Goal: Transaction & Acquisition: Purchase product/service

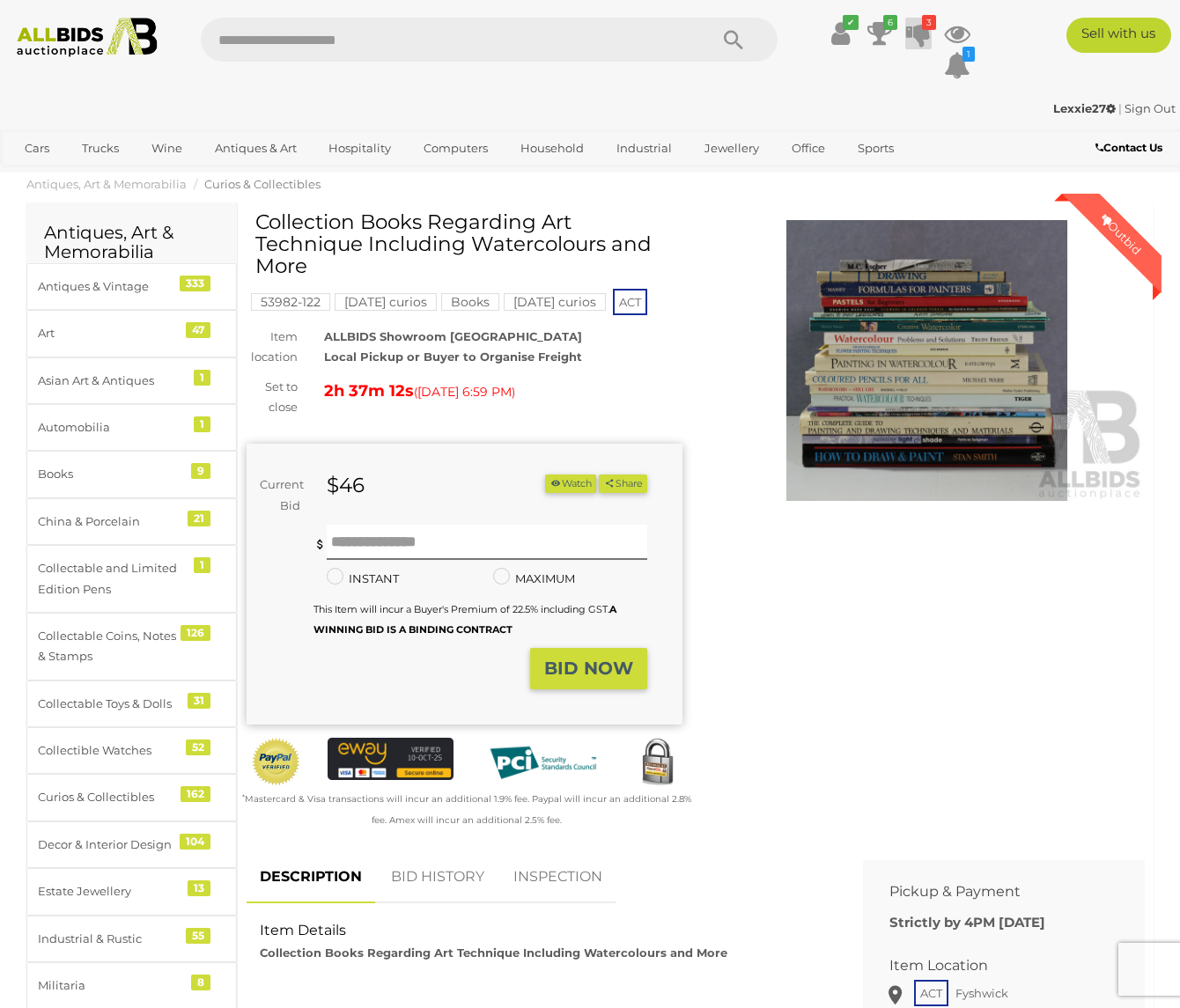
click at [924, 25] on icon "3" at bounding box center [929, 22] width 14 height 15
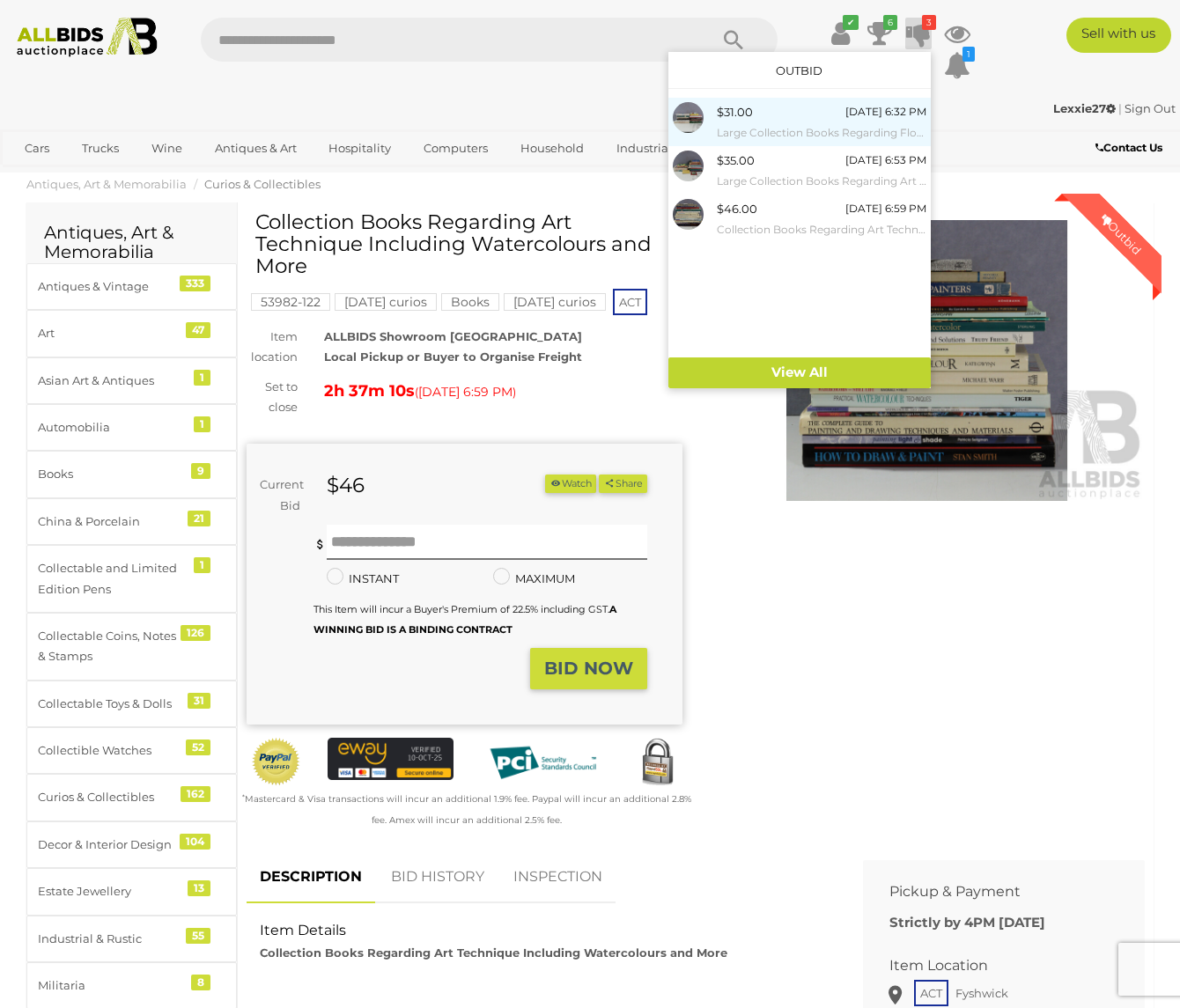
click at [721, 111] on div "$31.00" at bounding box center [734, 112] width 36 height 21
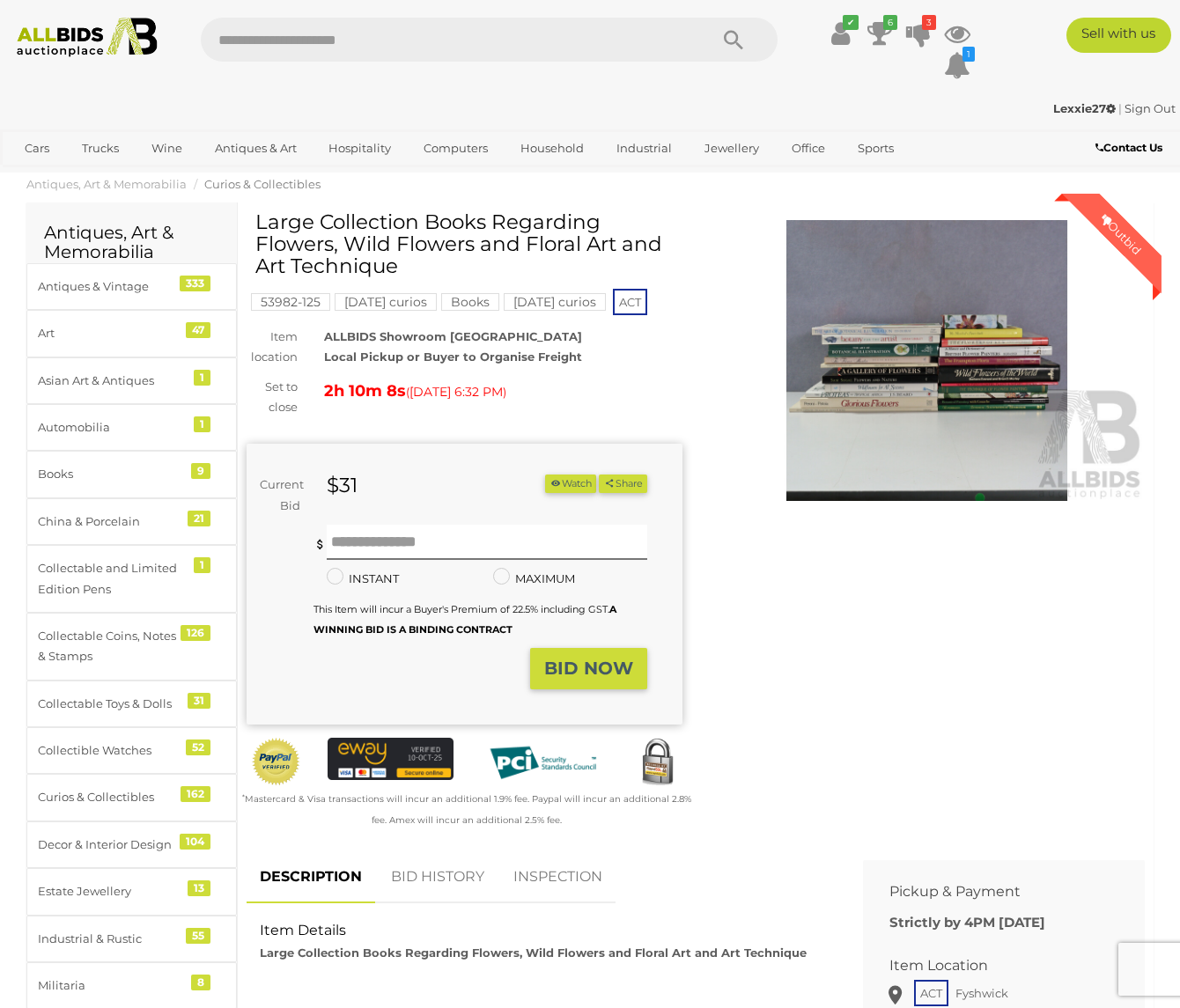
click at [932, 358] on img at bounding box center [927, 360] width 436 height 281
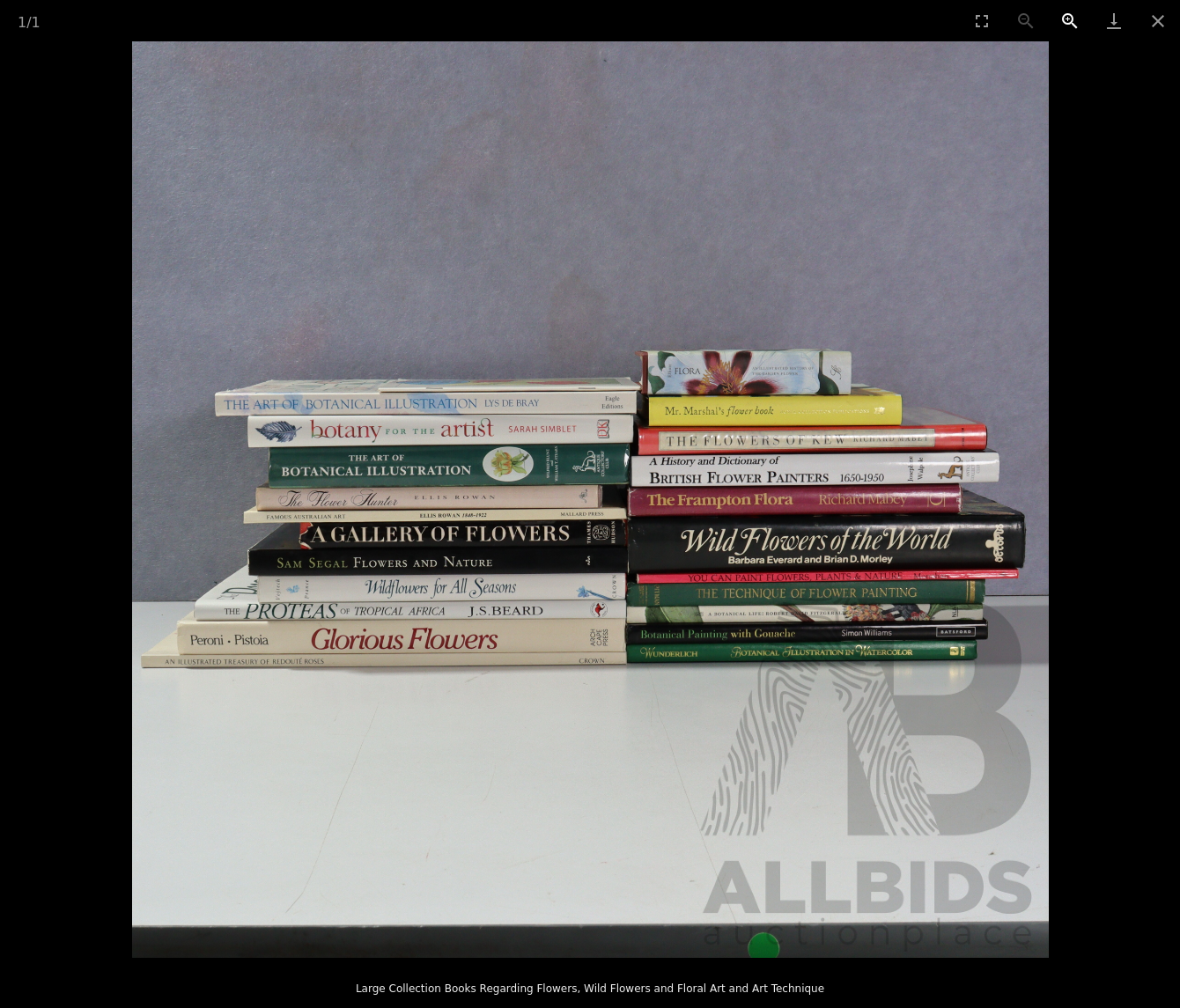
click at [1076, 15] on button "Zoom in" at bounding box center [1070, 21] width 44 height 41
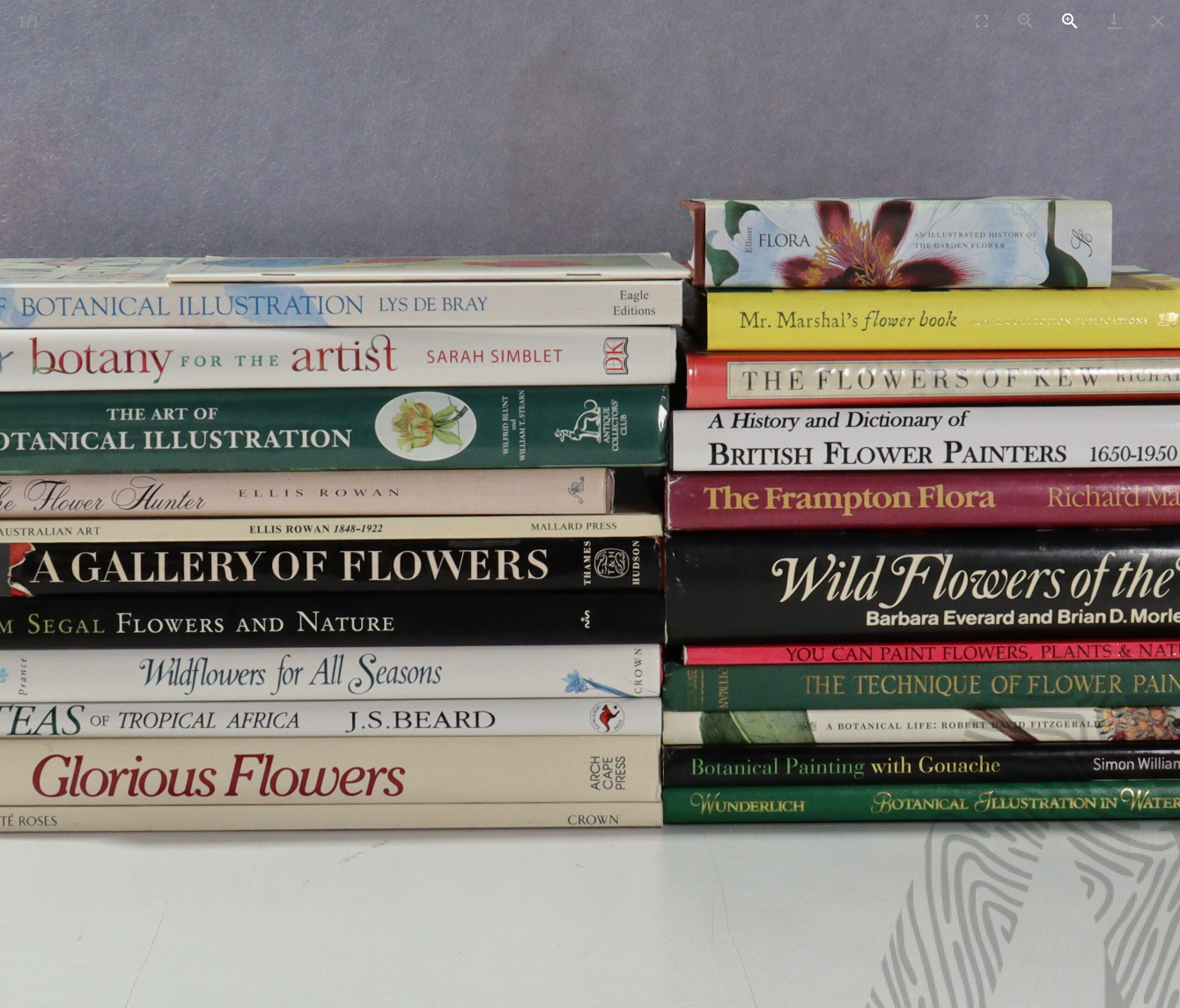
click at [1078, 15] on button "Zoom in" at bounding box center [1070, 21] width 44 height 41
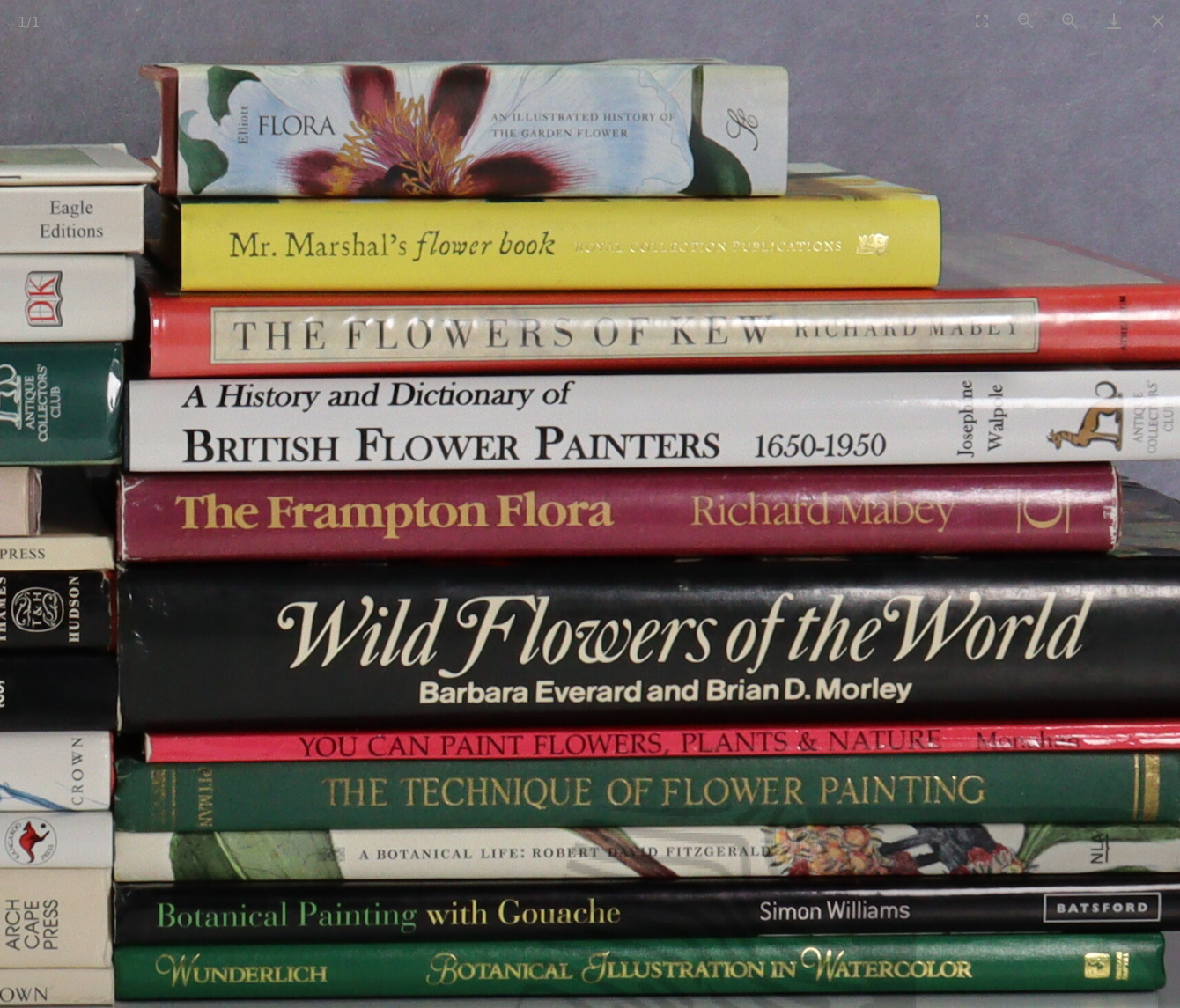
drag, startPoint x: 112, startPoint y: 477, endPoint x: -466, endPoint y: 494, distance: 578.2
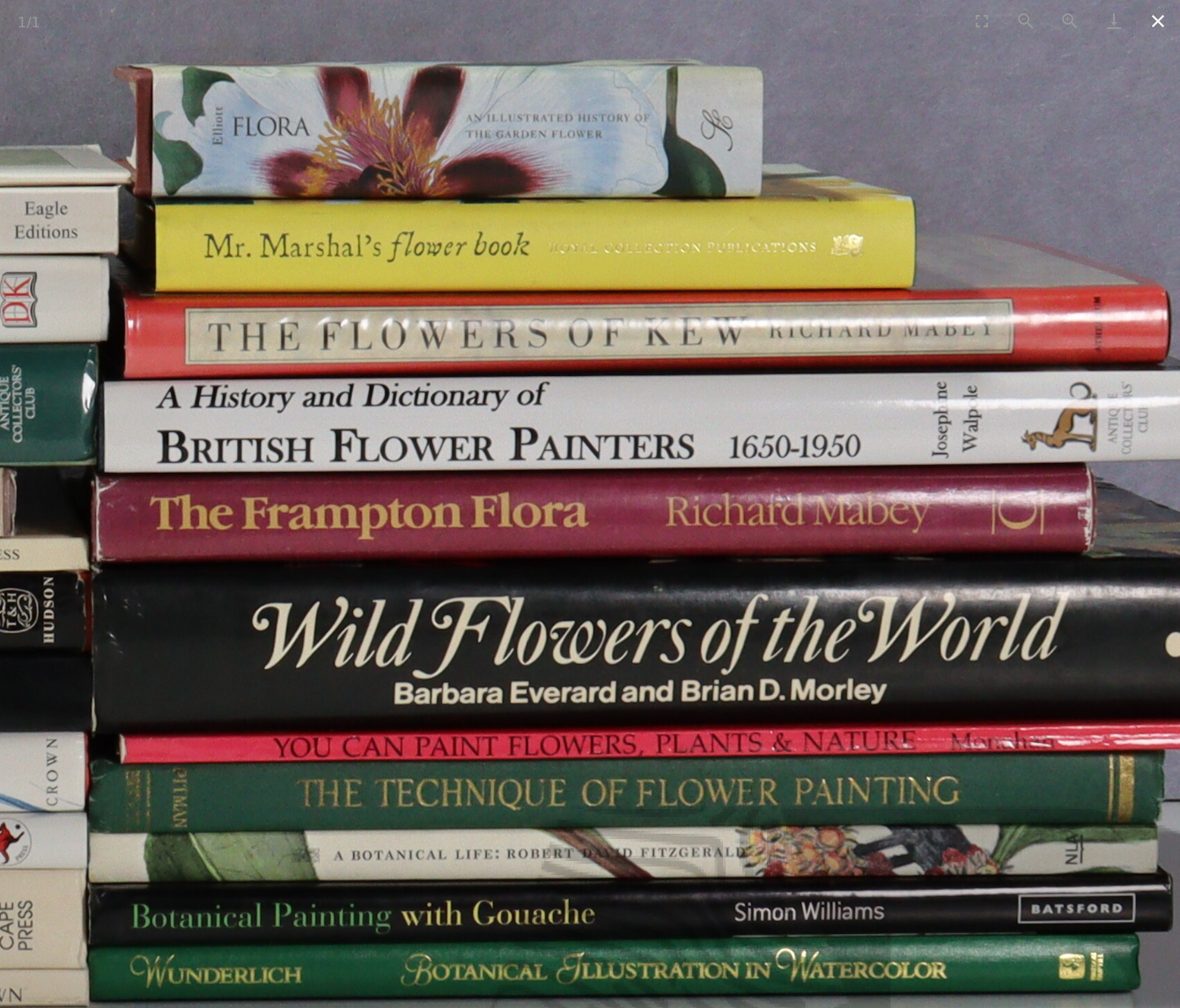
click at [1155, 22] on button "Close gallery" at bounding box center [1157, 21] width 44 height 41
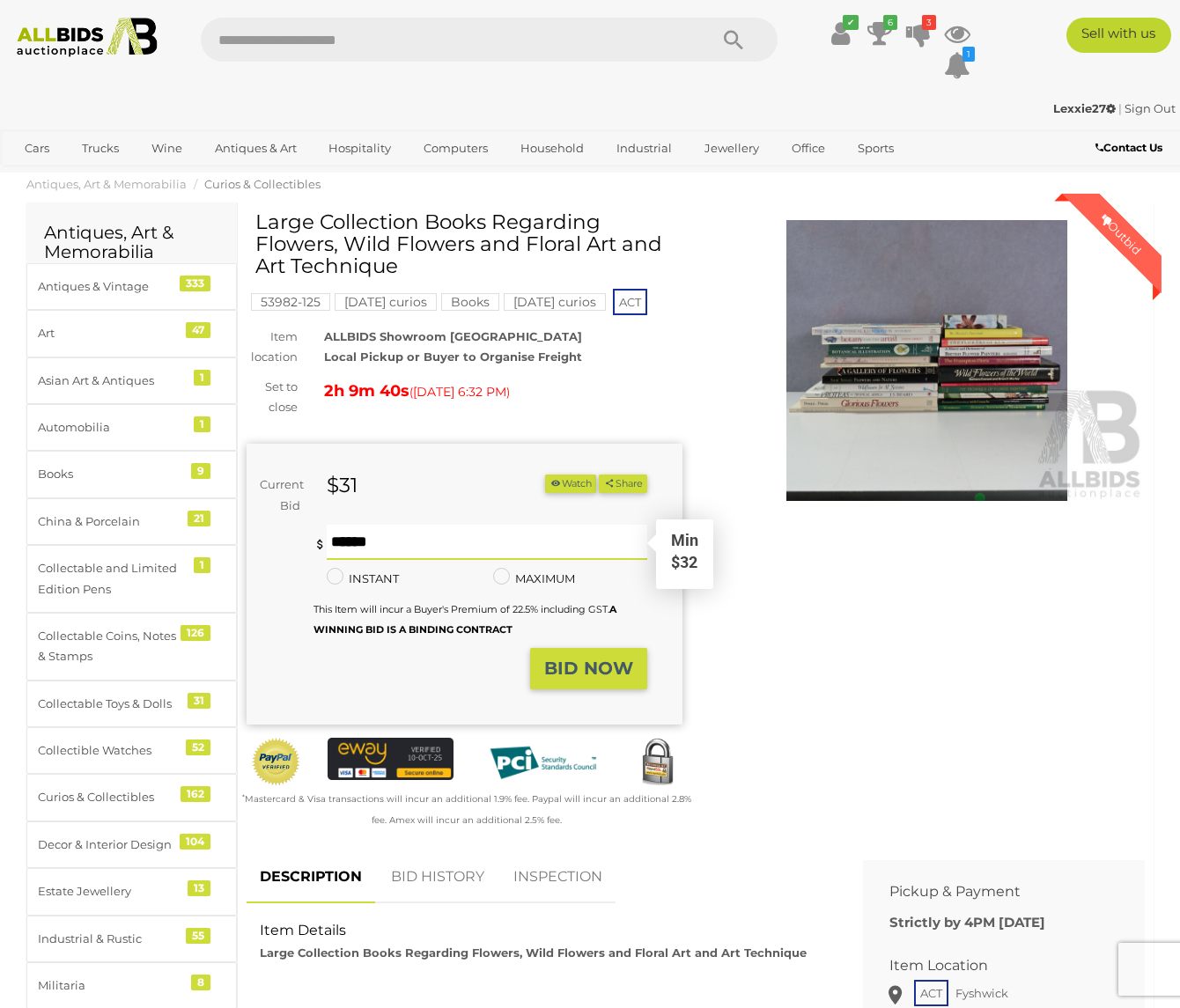
click at [368, 543] on input "text" at bounding box center [487, 543] width 321 height 35
type input "**"
click at [581, 663] on strong "BID NOW" at bounding box center [588, 668] width 89 height 22
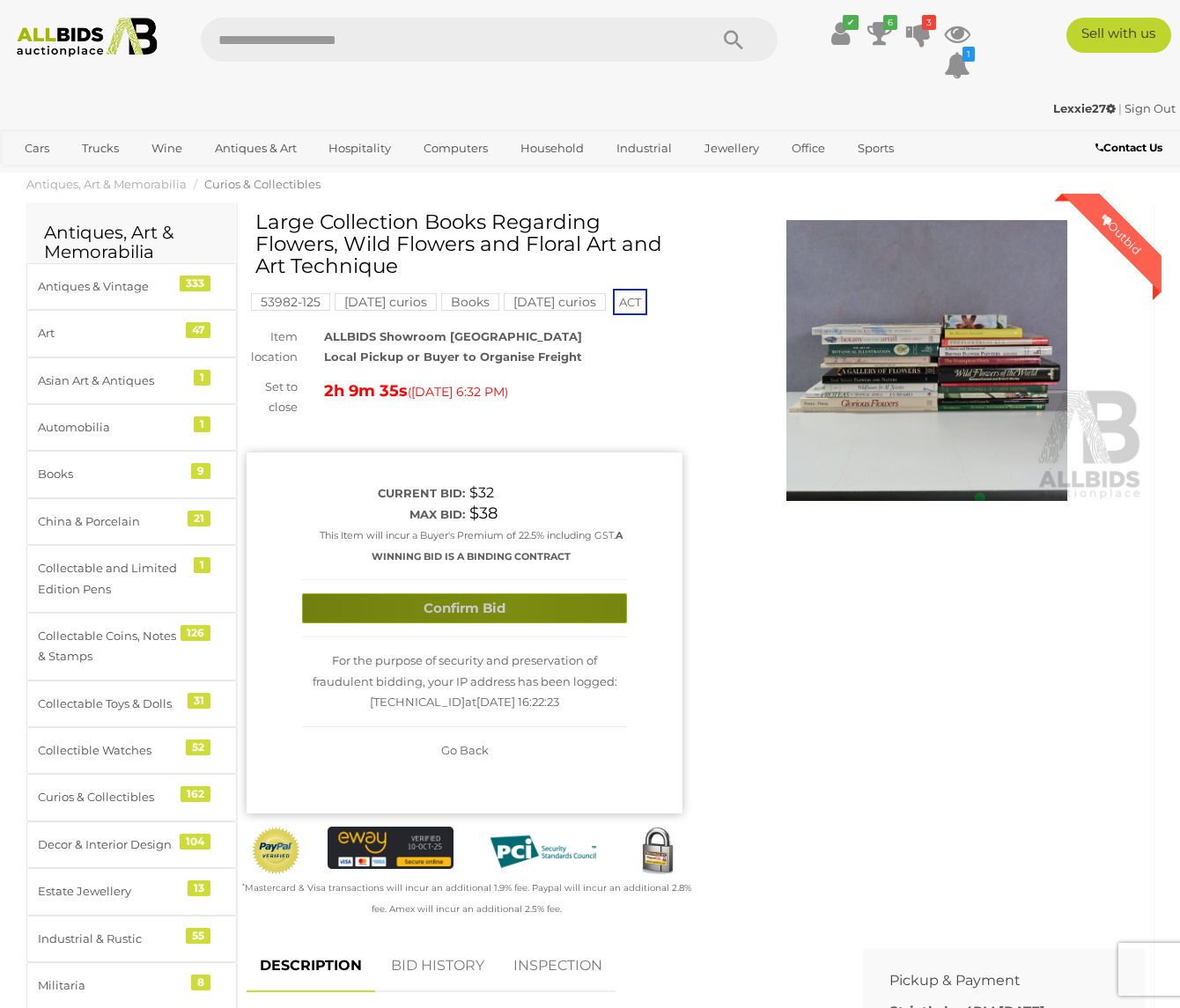
click at [507, 610] on button "Confirm Bid" at bounding box center [464, 609] width 325 height 30
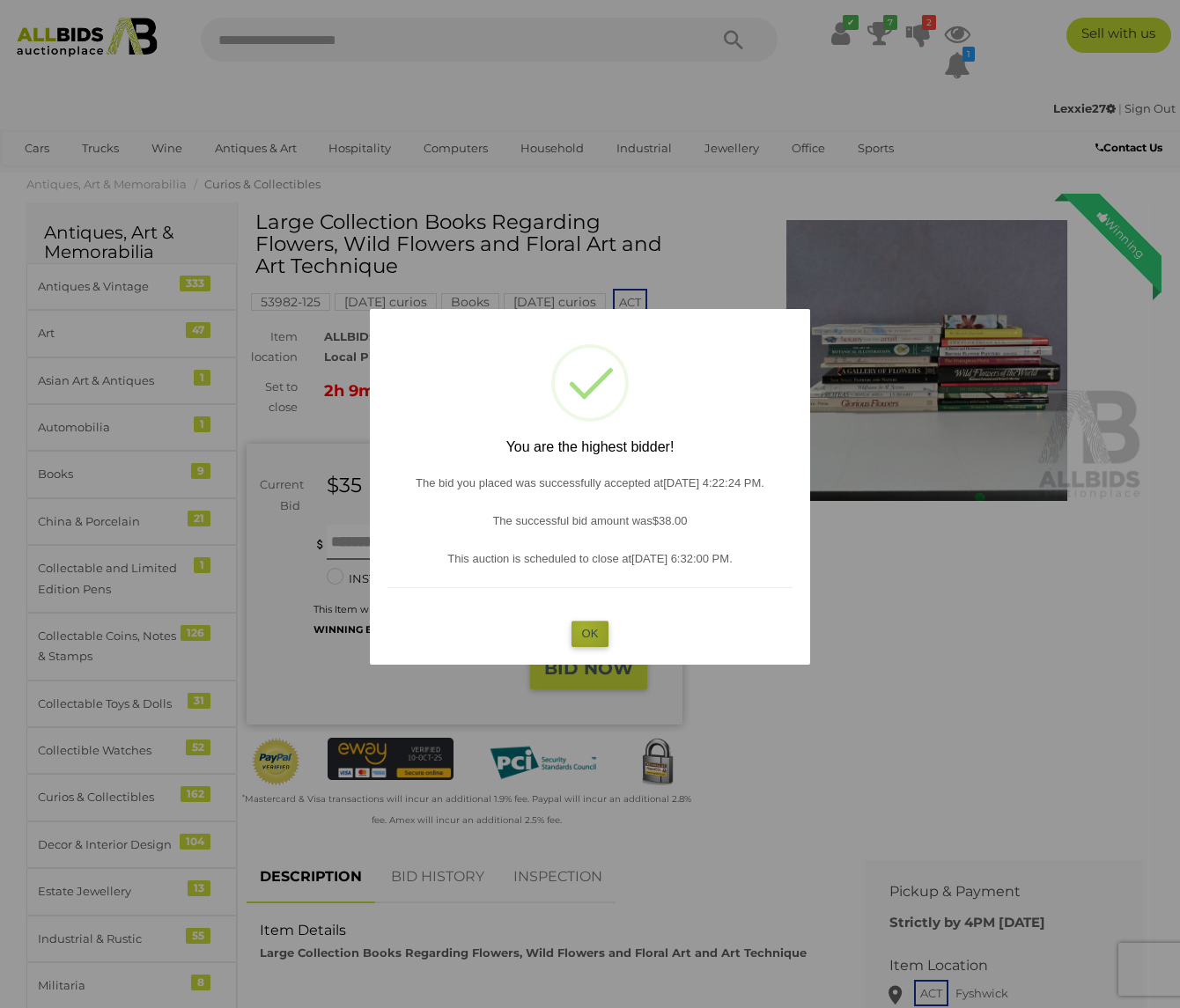
click at [584, 628] on button "OK" at bounding box center [590, 633] width 38 height 26
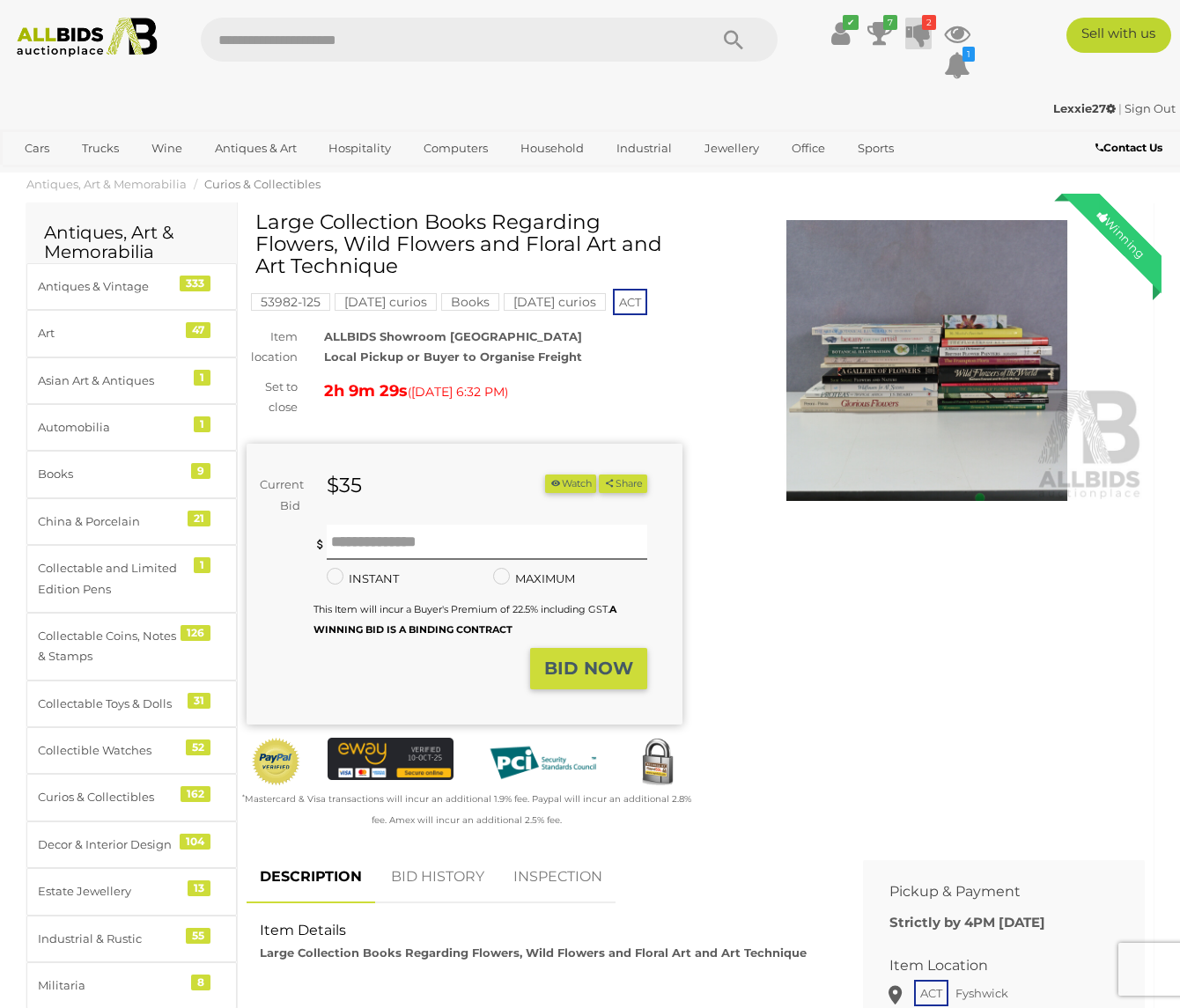
click at [920, 26] on icon at bounding box center [918, 33] width 25 height 31
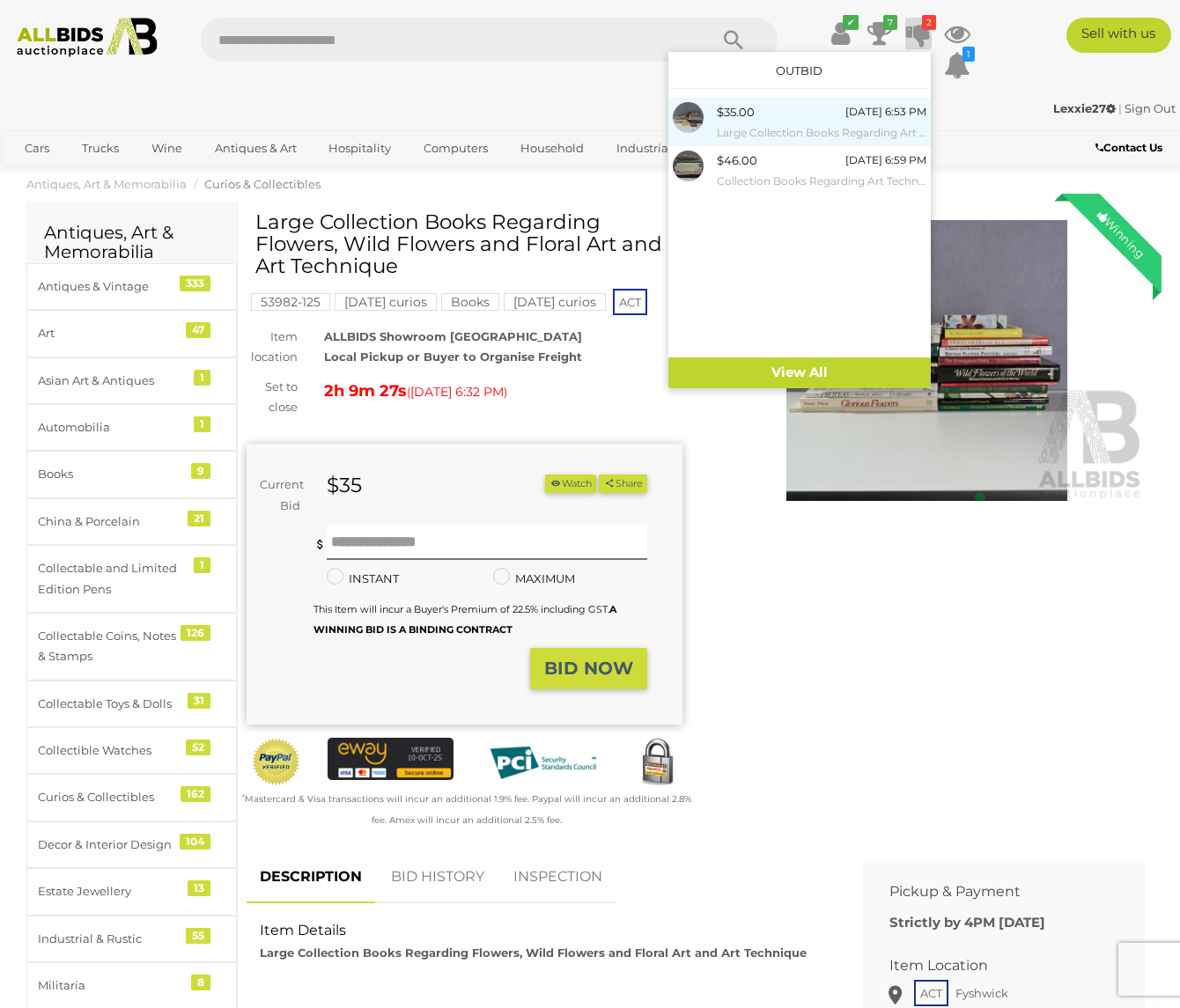
click at [759, 114] on div "$35.00 Today 6:53 PM Large Collection Books Regarding Art of the Natural World …" at bounding box center [822, 122] width 210 height 39
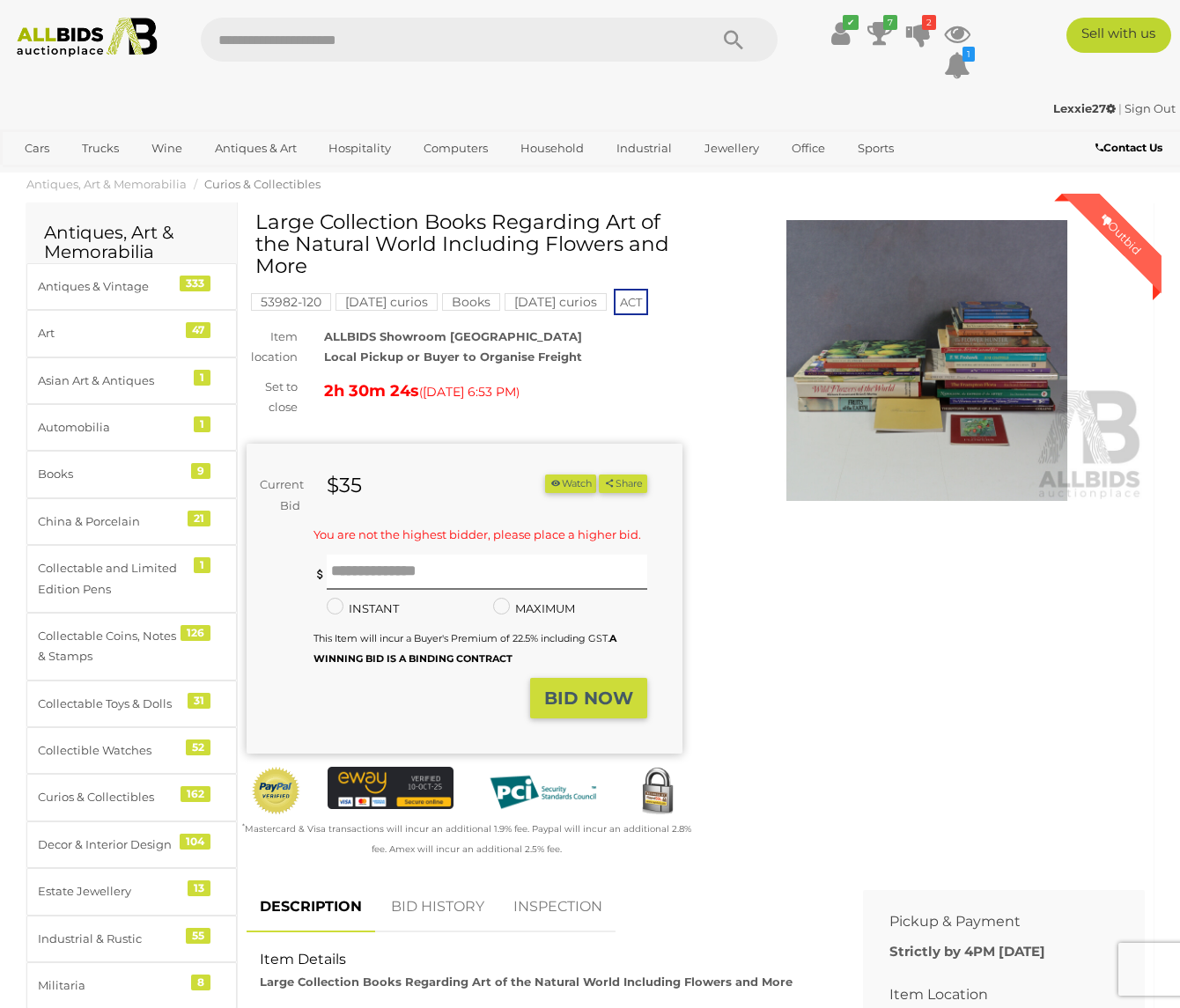
click at [982, 358] on img at bounding box center [927, 360] width 436 height 281
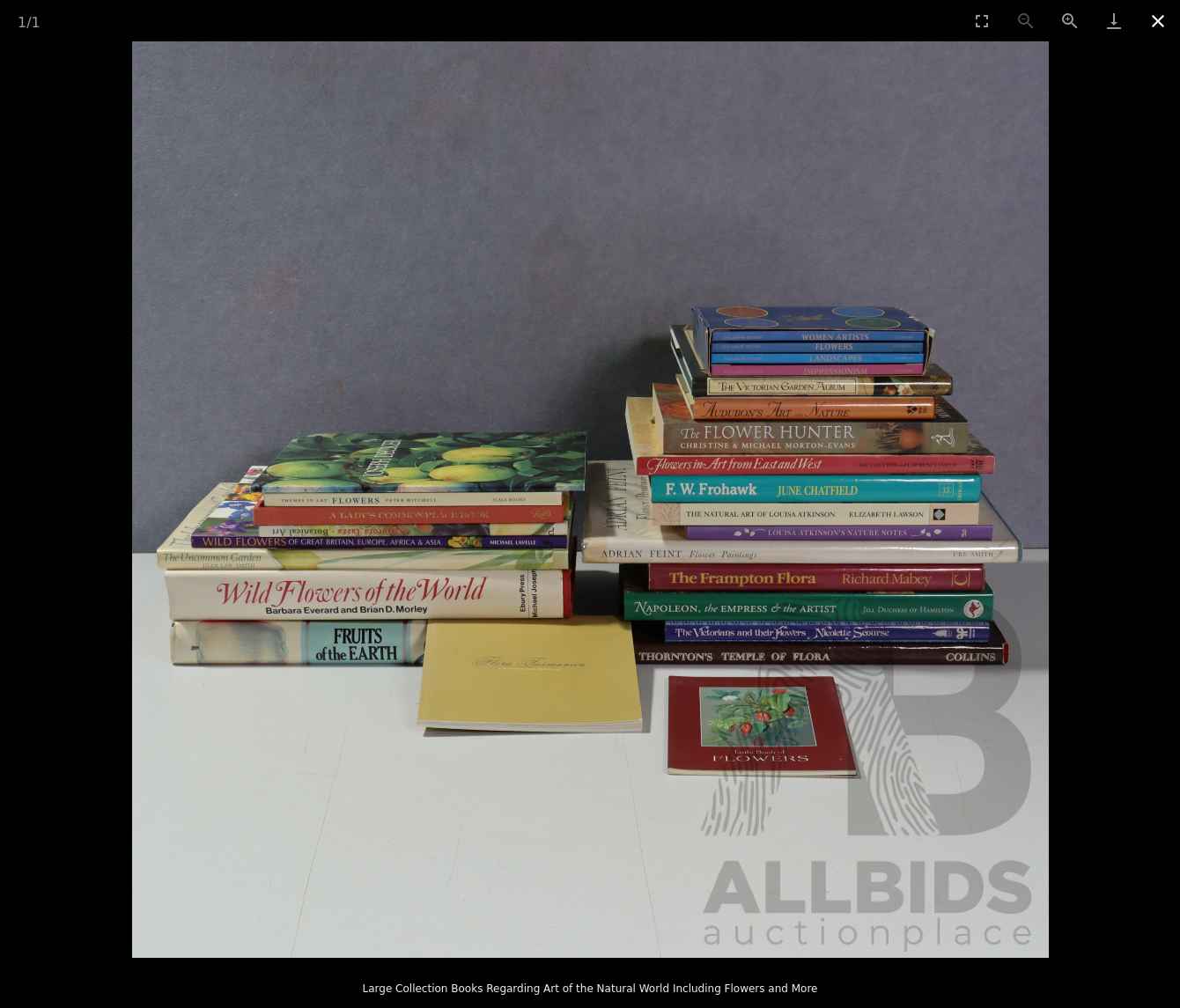
click at [1157, 19] on button "Close gallery" at bounding box center [1157, 21] width 44 height 41
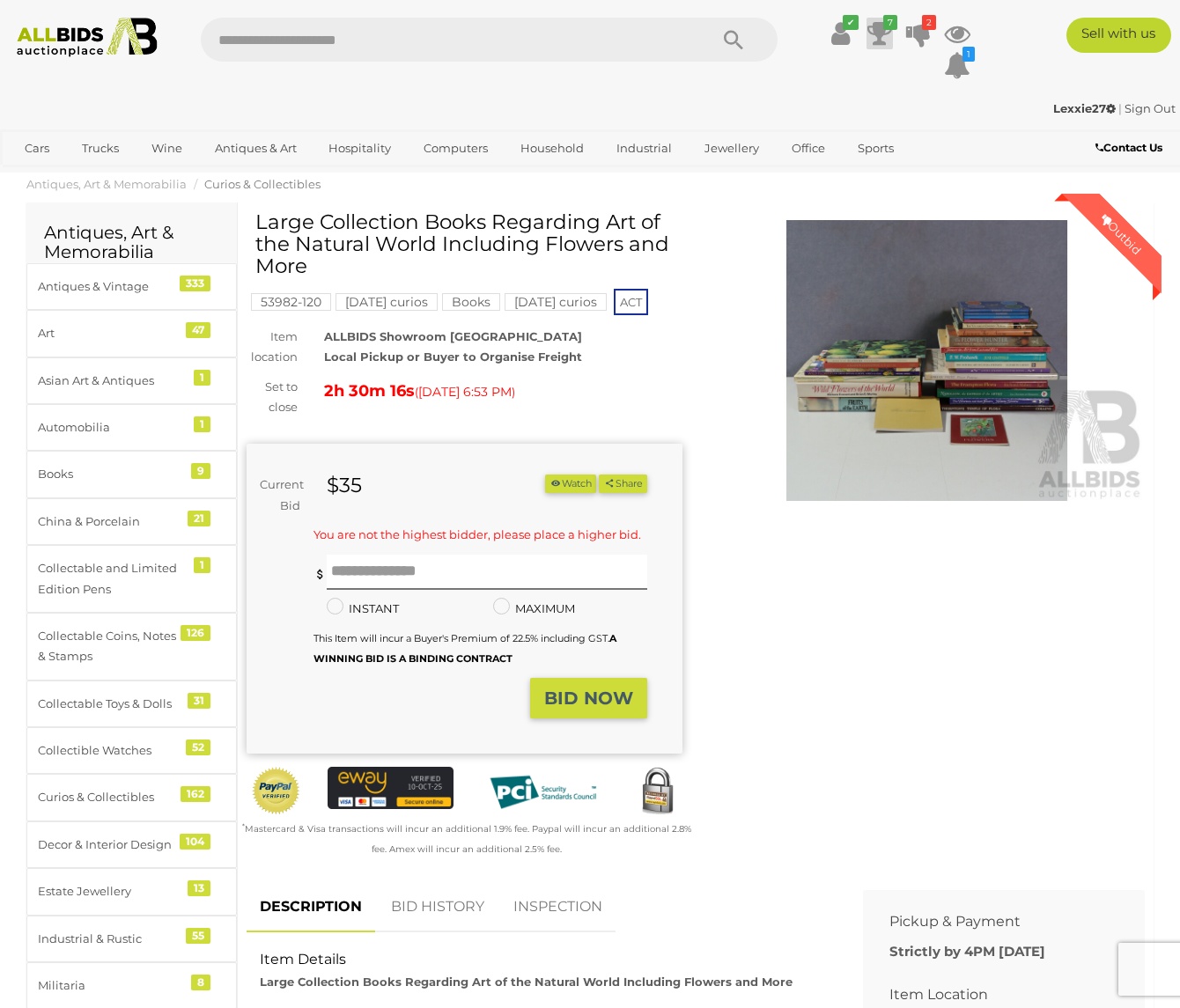
click at [885, 26] on icon "7" at bounding box center [890, 22] width 14 height 15
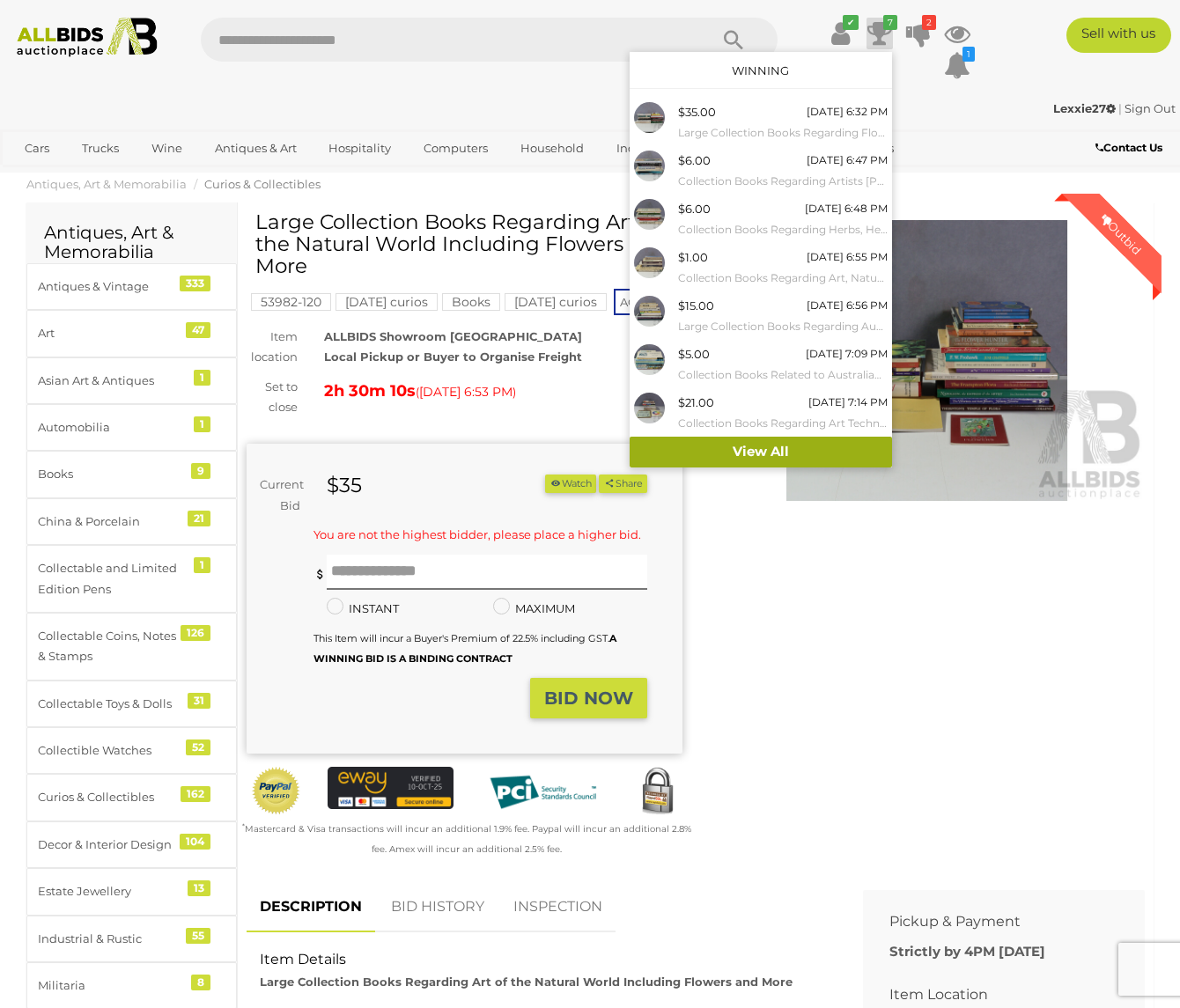
click at [754, 447] on link "View All" at bounding box center [760, 451] width 262 height 30
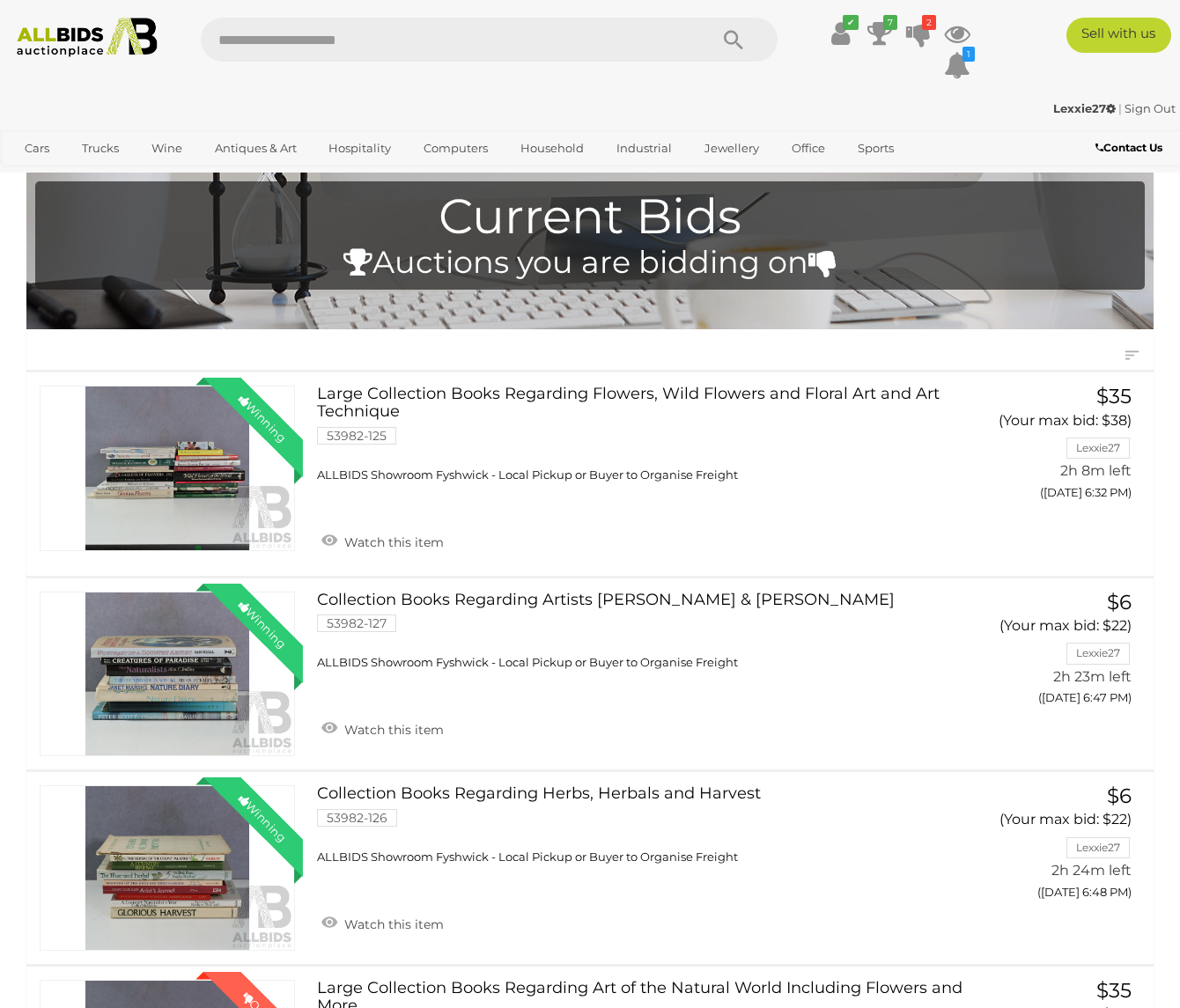
click at [123, 33] on img at bounding box center [87, 37] width 157 height 39
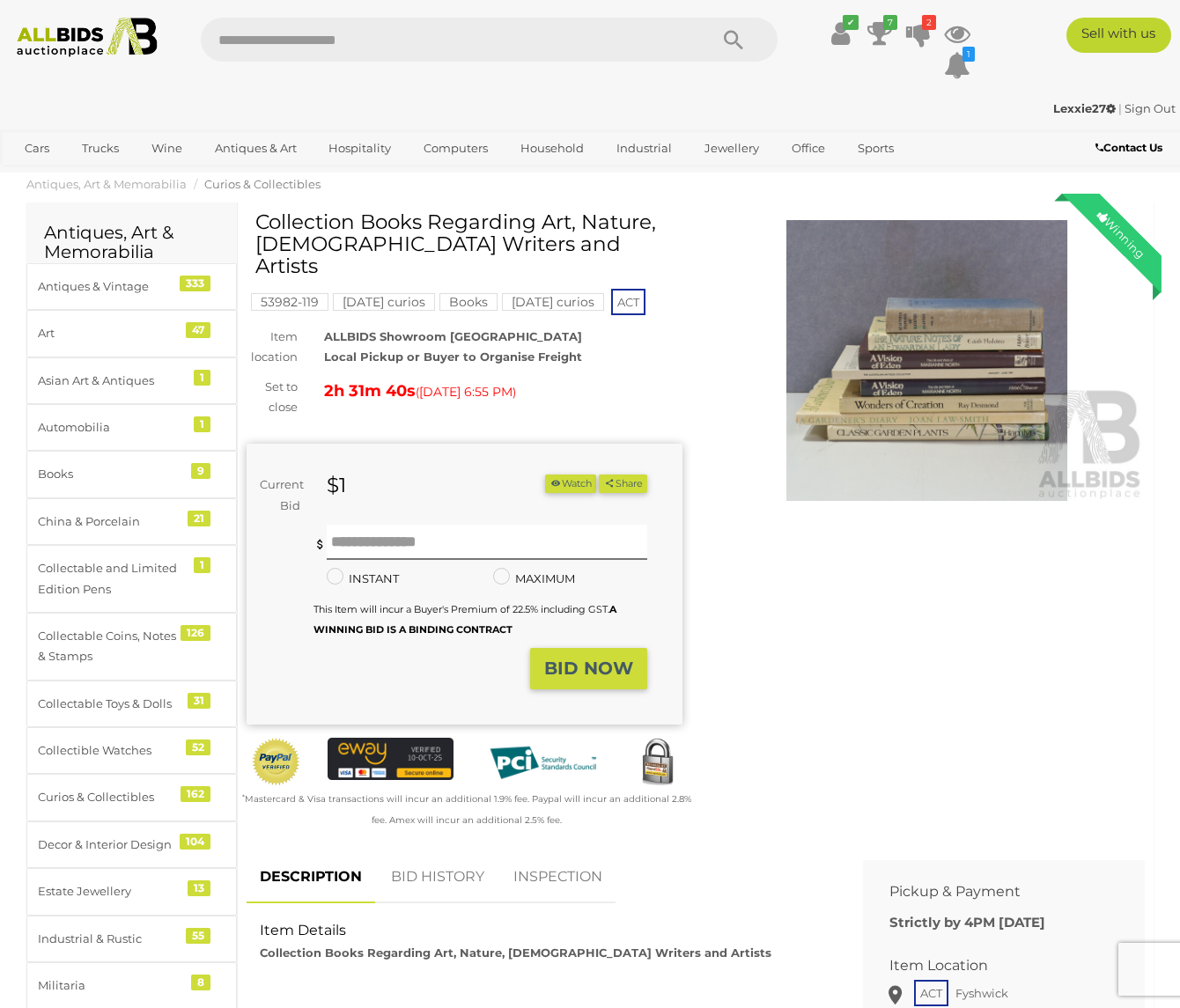
click at [912, 346] on img at bounding box center [927, 360] width 436 height 281
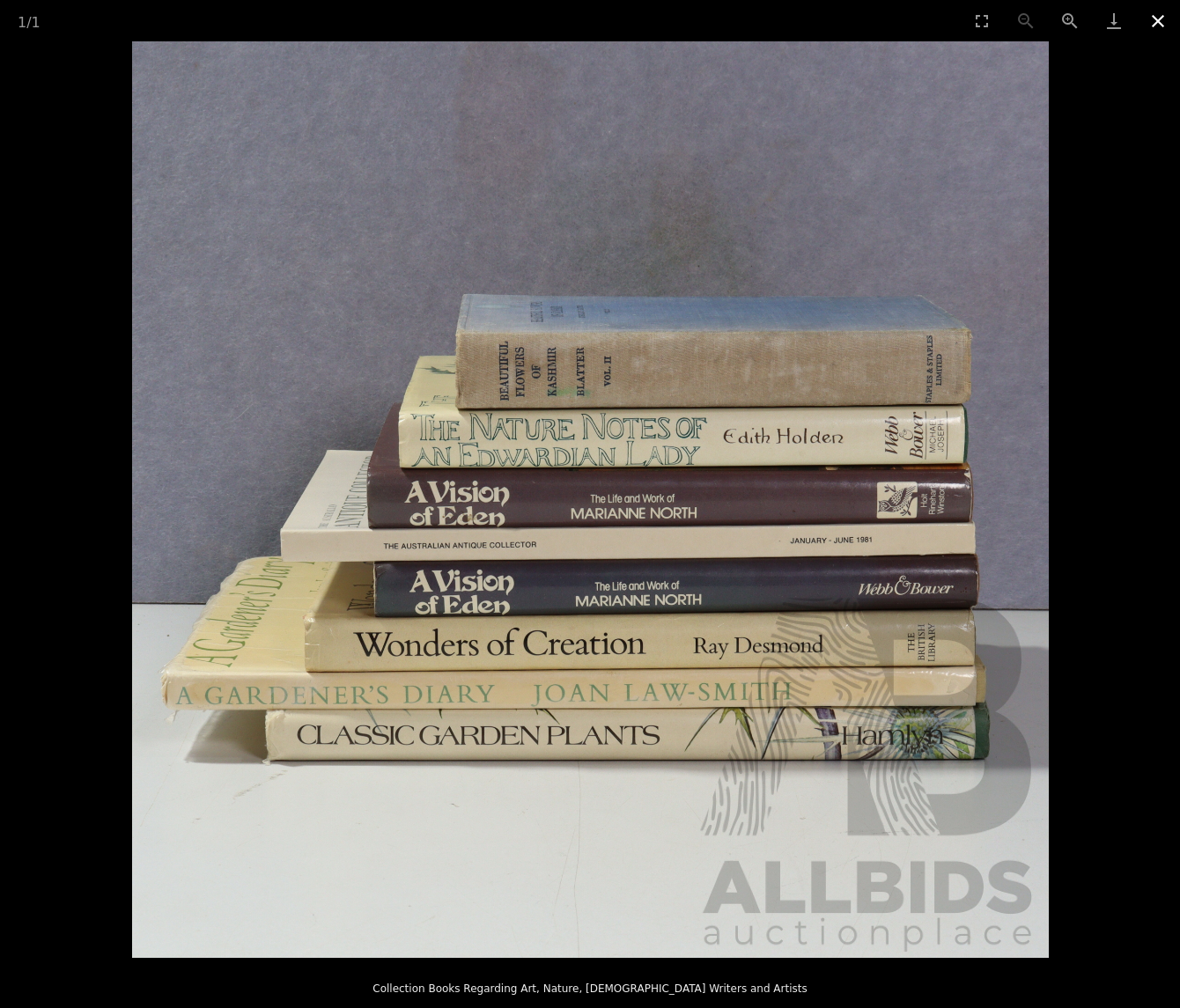
click at [1162, 21] on button "Close gallery" at bounding box center [1157, 21] width 44 height 41
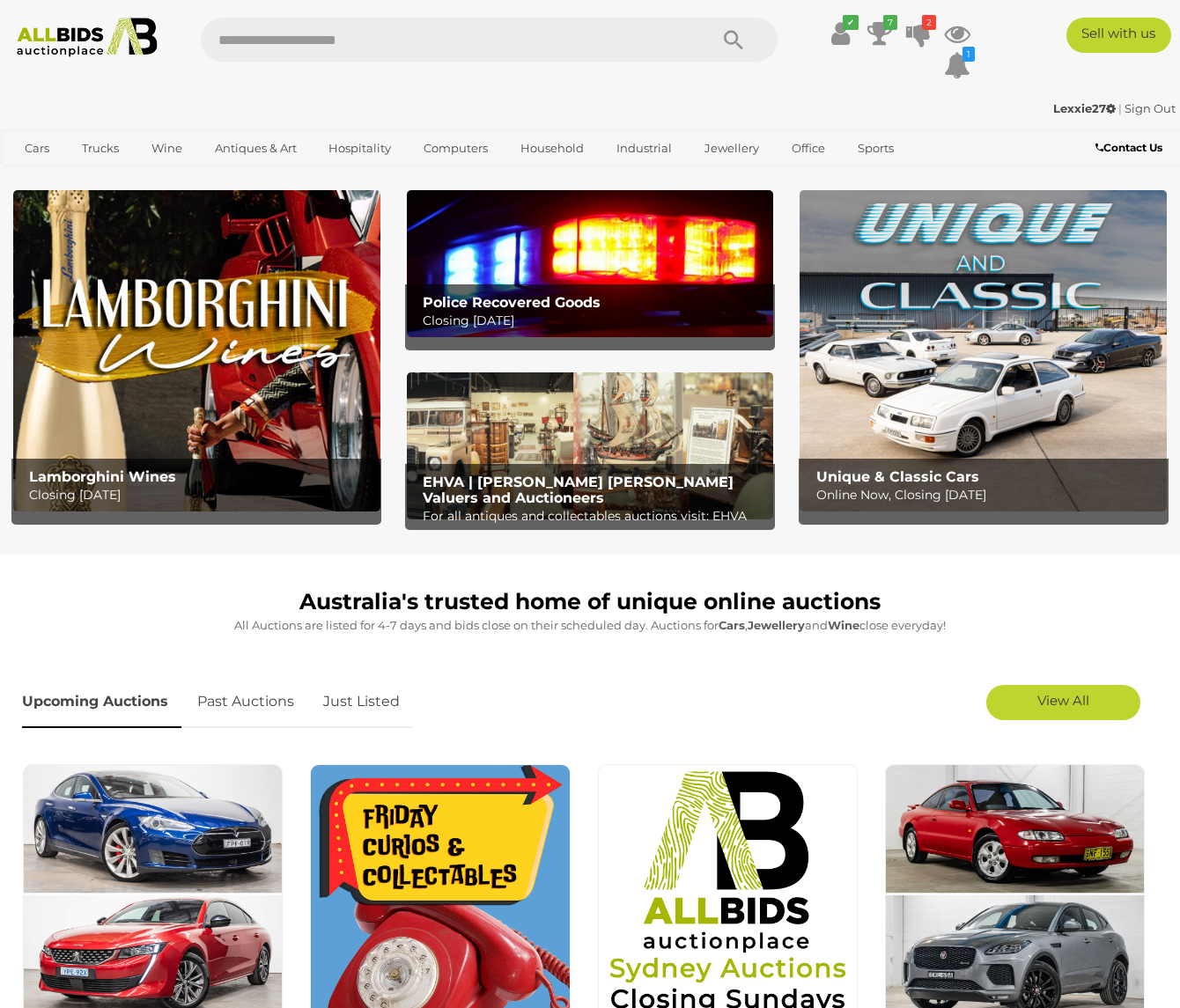
click at [355, 697] on link "Just Listed" at bounding box center [361, 702] width 103 height 52
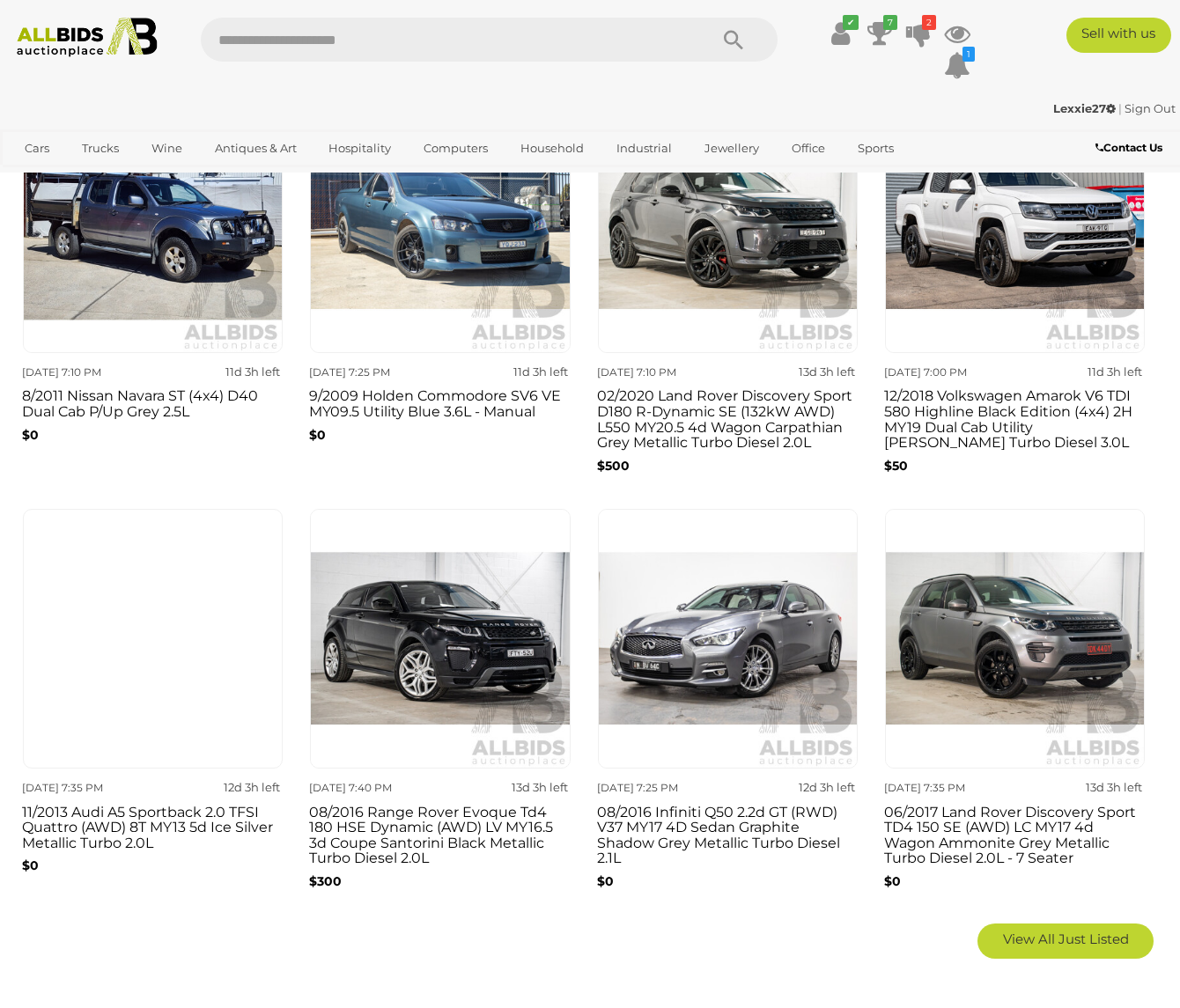
scroll to position [880, 0]
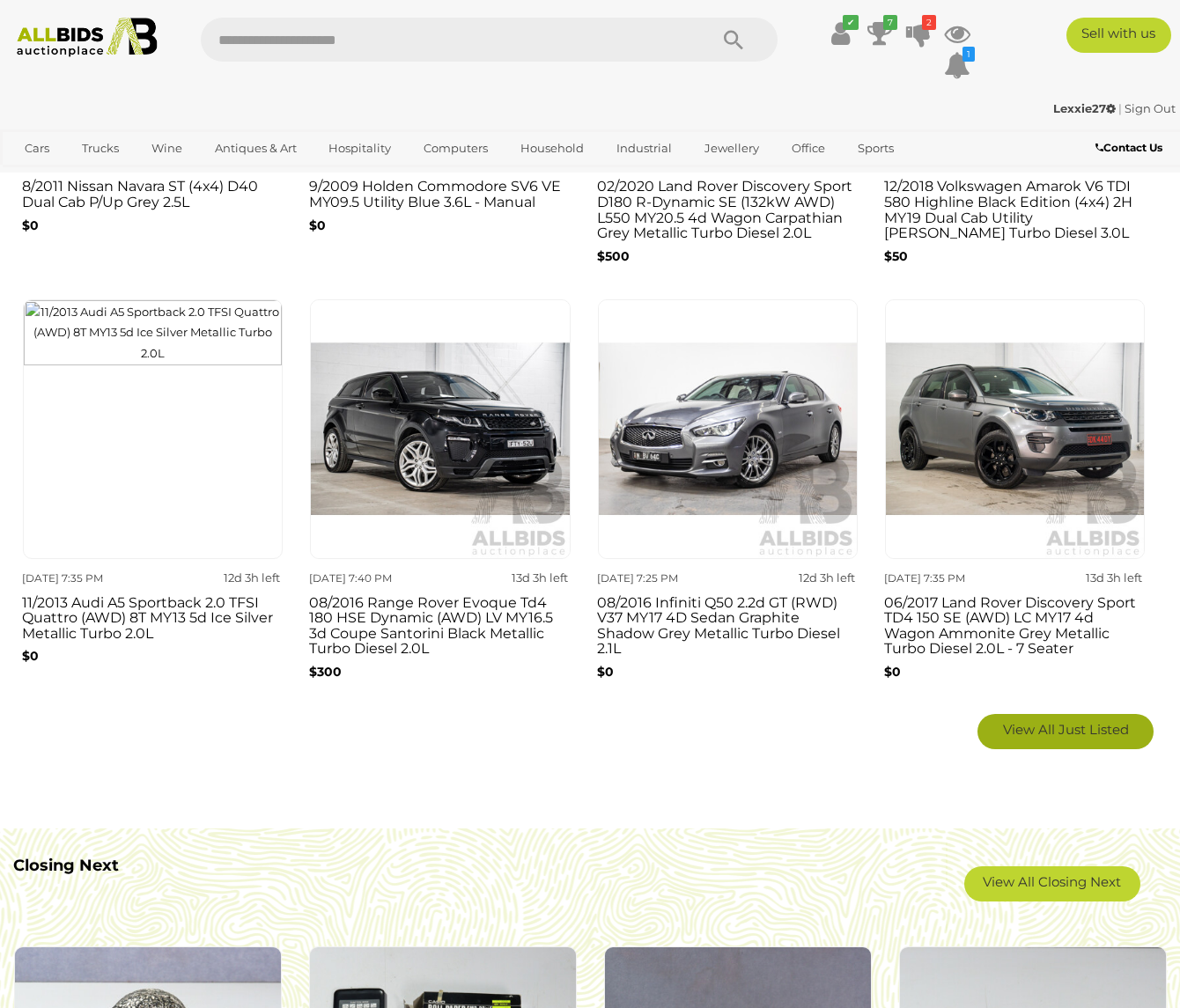
click at [1113, 735] on span "View All Just Listed" at bounding box center [1066, 729] width 126 height 17
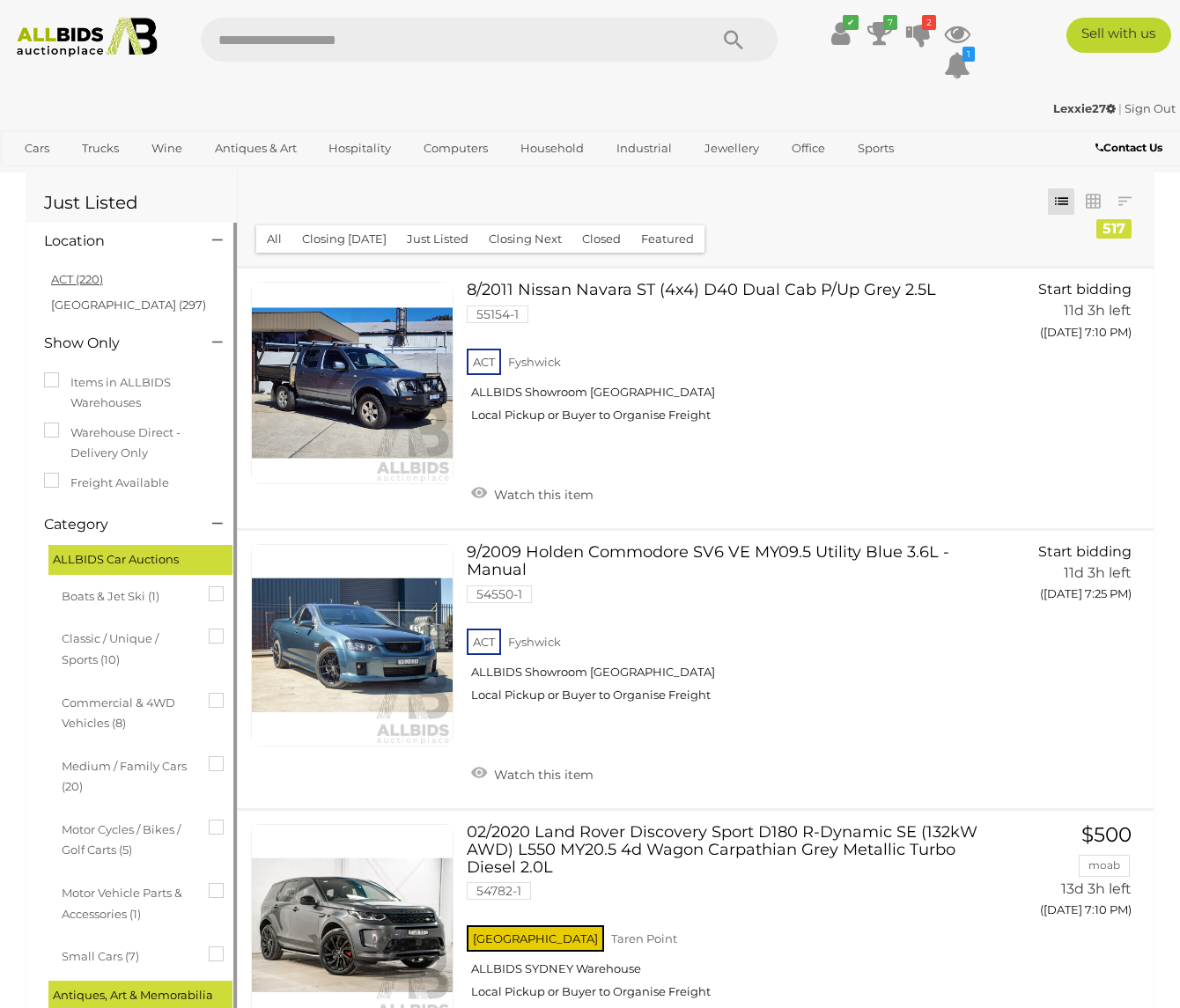
click at [77, 278] on link "ACT (220)" at bounding box center [77, 279] width 52 height 14
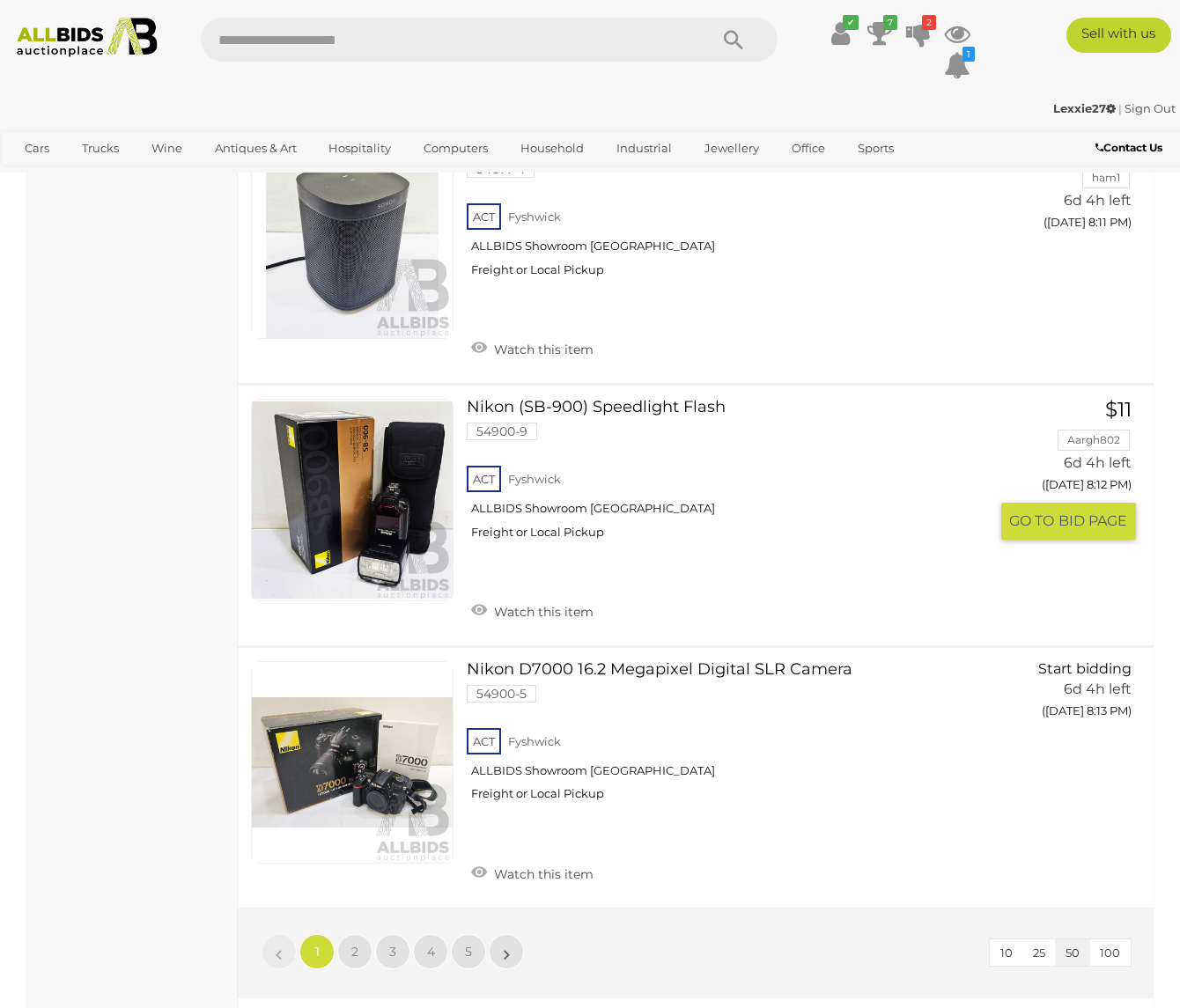
scroll to position [13383, 0]
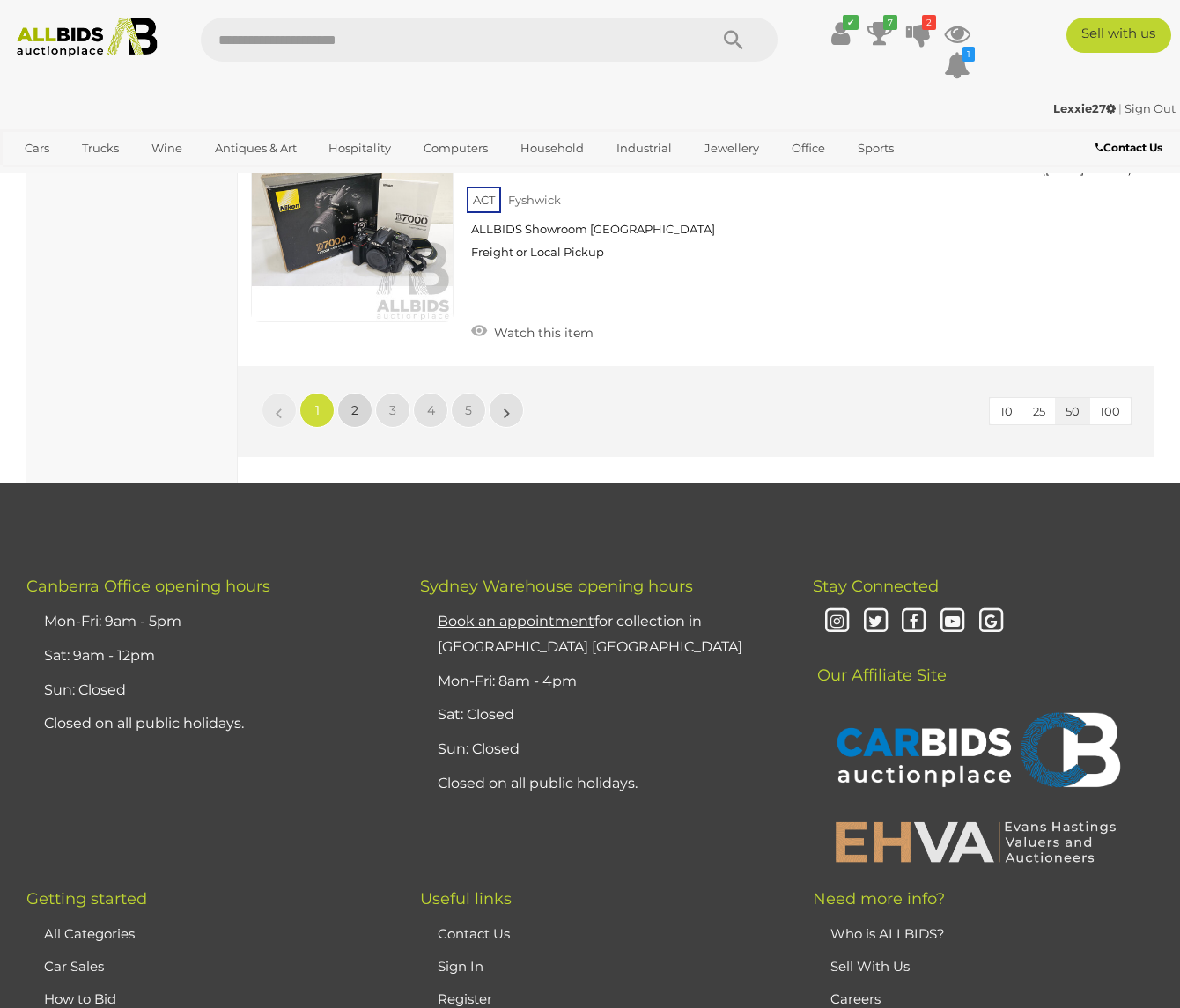
click at [349, 393] on link "2" at bounding box center [355, 410] width 35 height 35
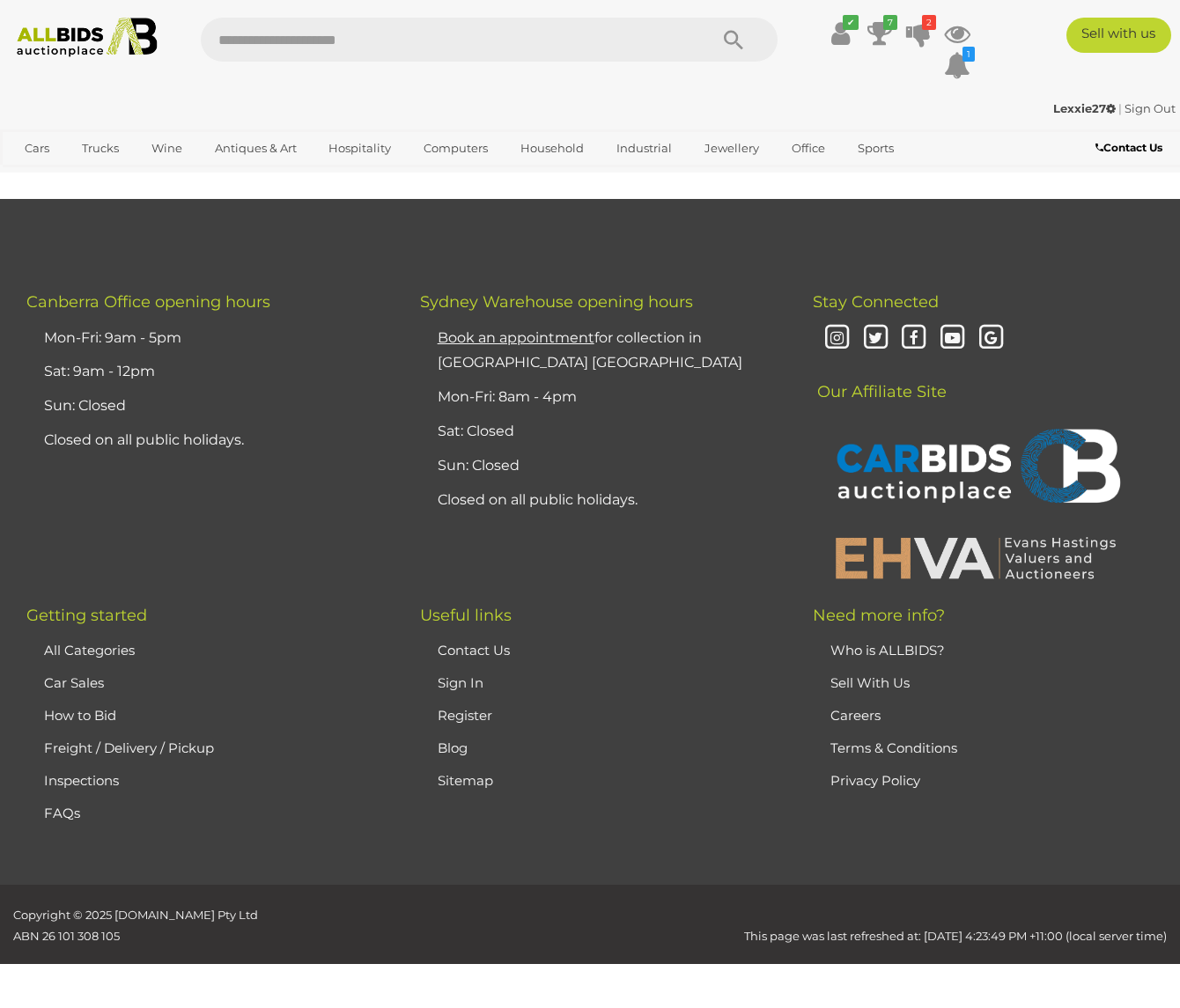
scroll to position [0, 0]
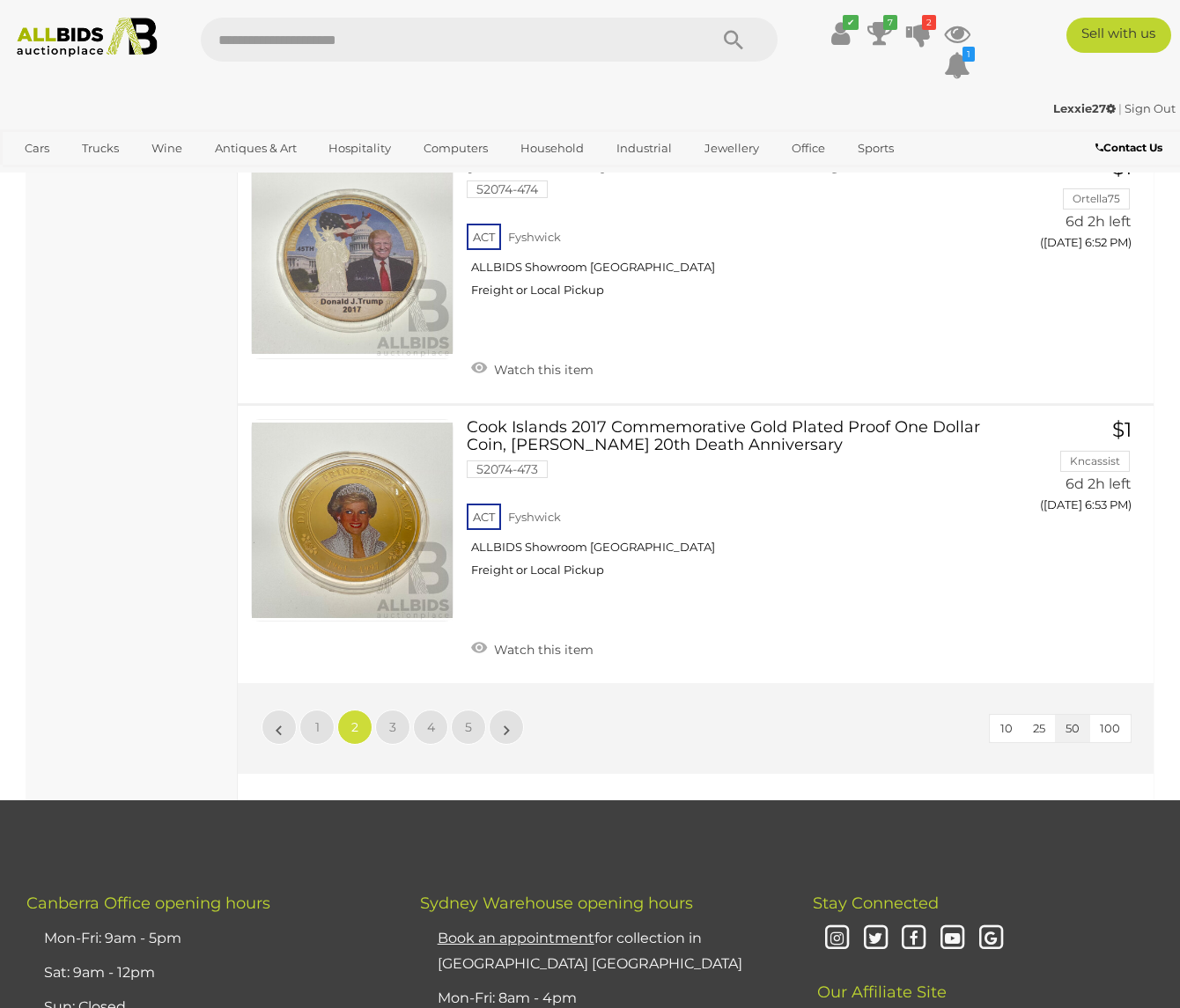
scroll to position [13031, 0]
click at [393, 710] on link "3" at bounding box center [393, 727] width 35 height 35
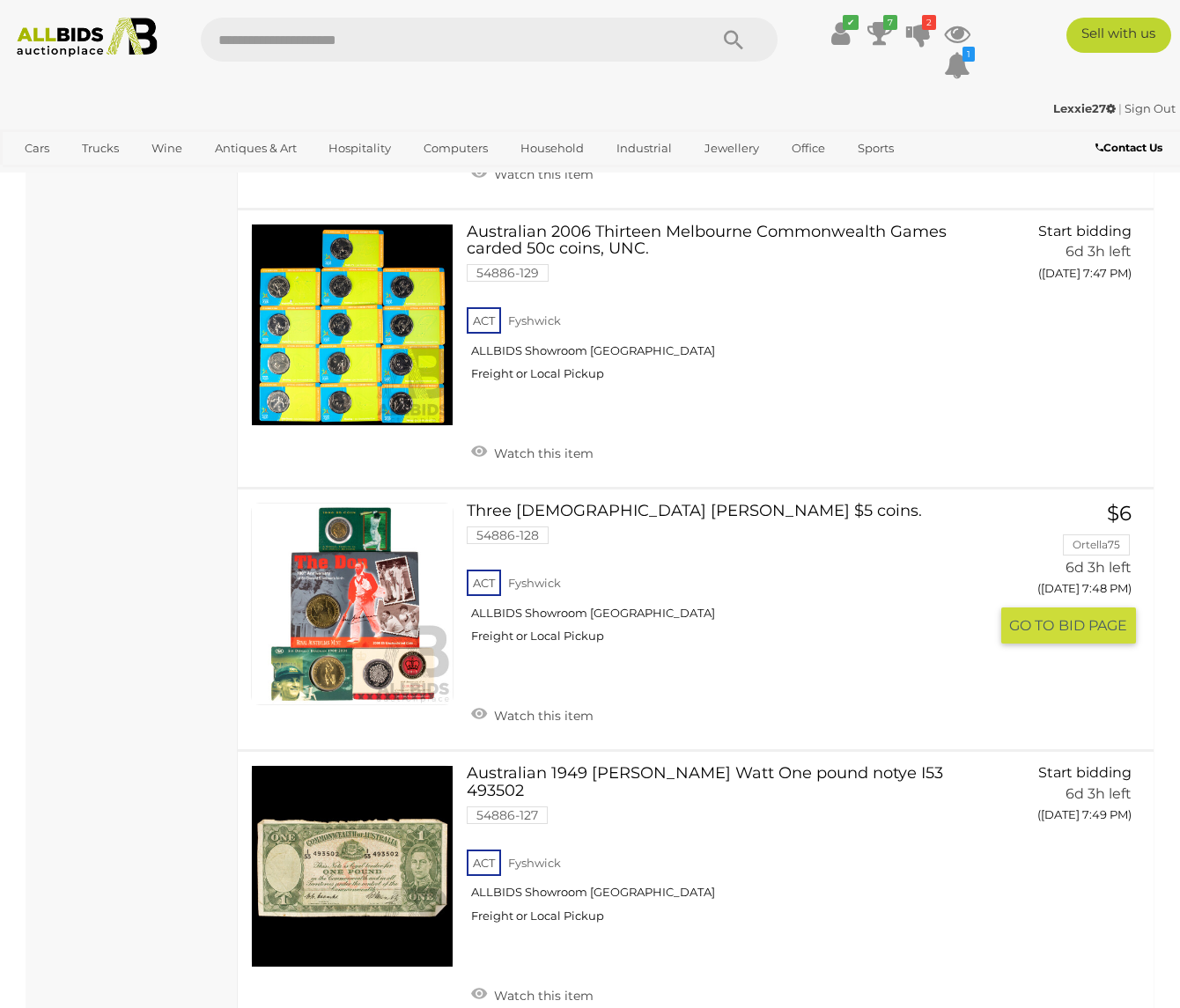
scroll to position [13471, 0]
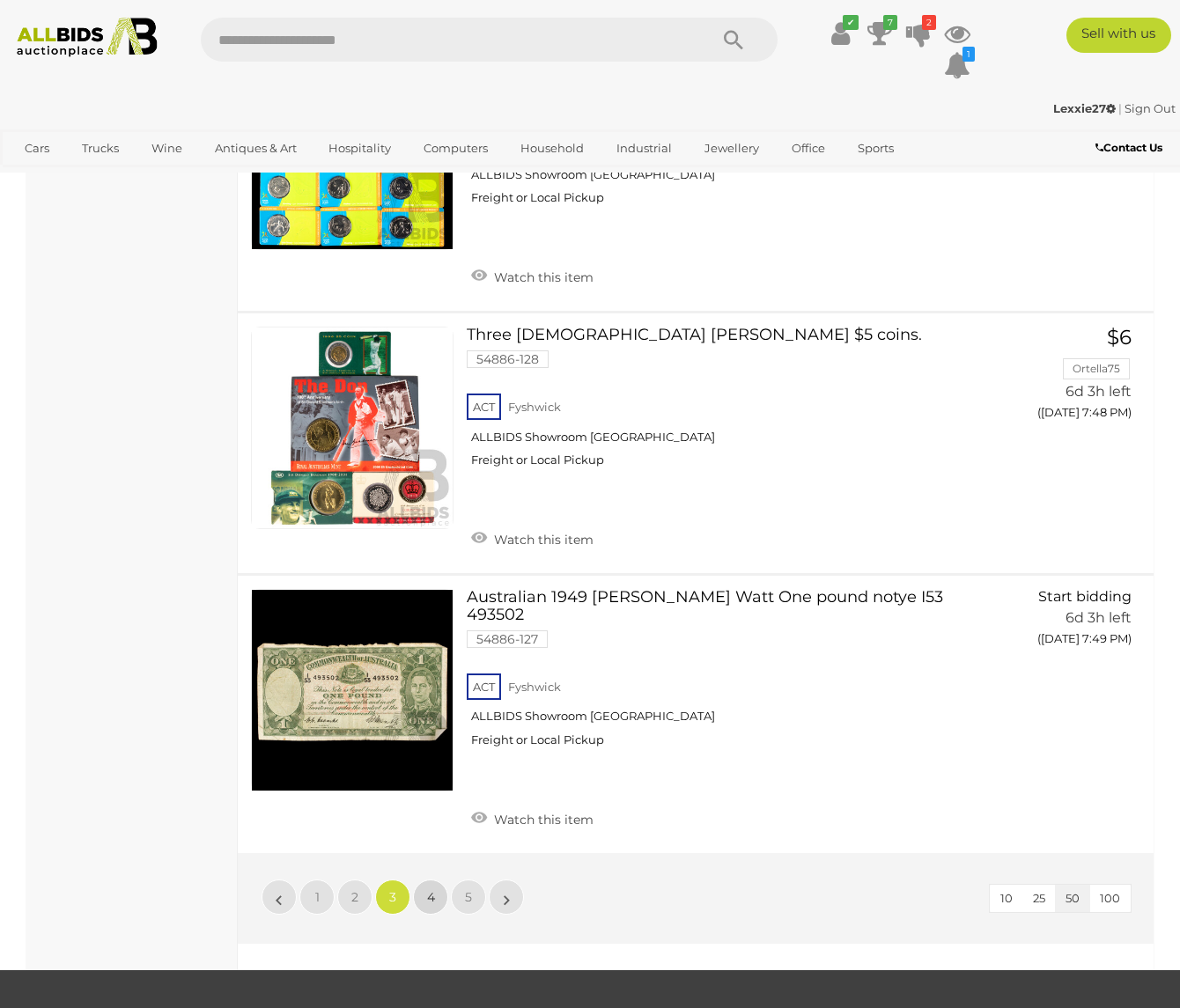
click at [424, 879] on link "4" at bounding box center [431, 897] width 35 height 35
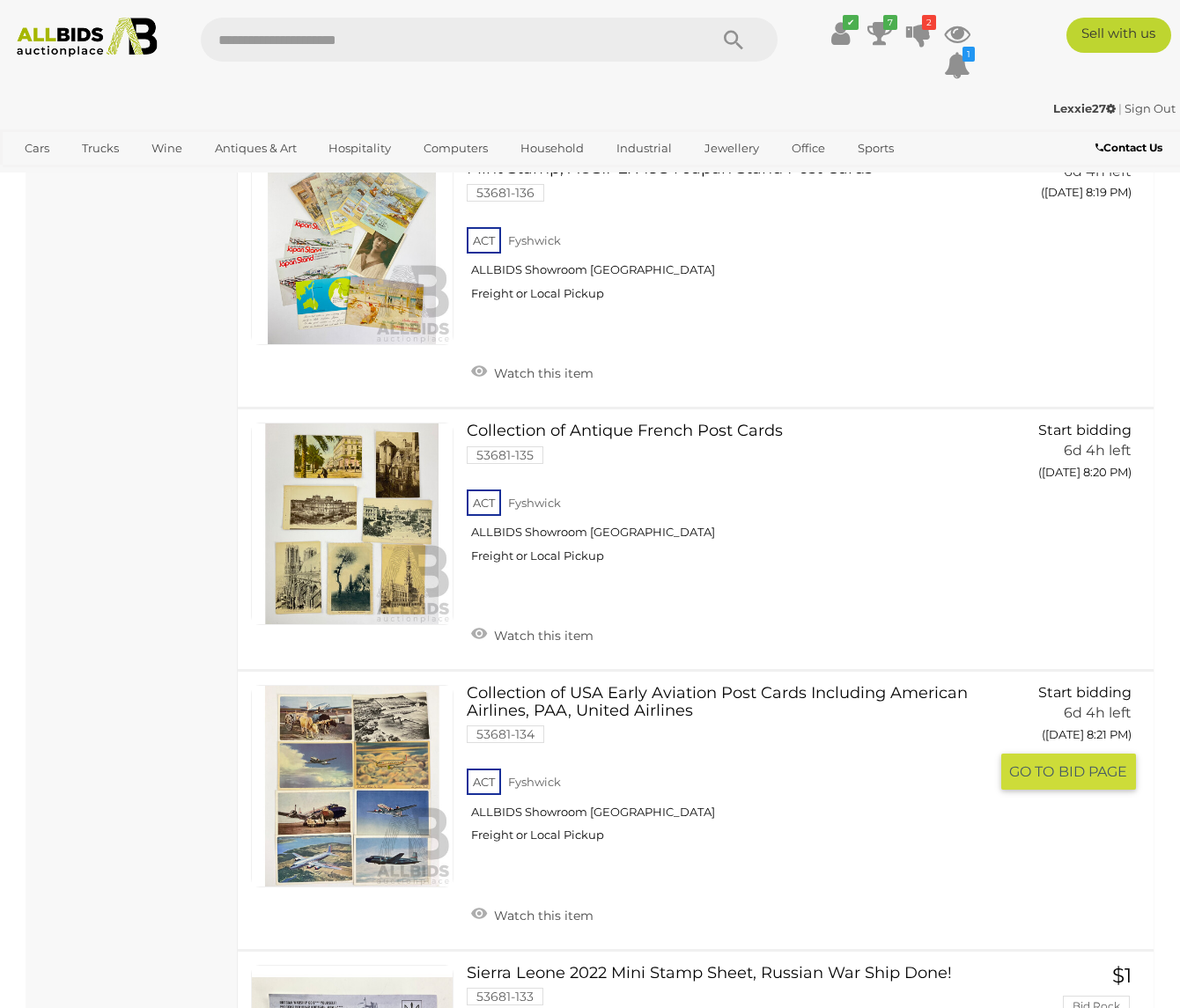
scroll to position [7132, 0]
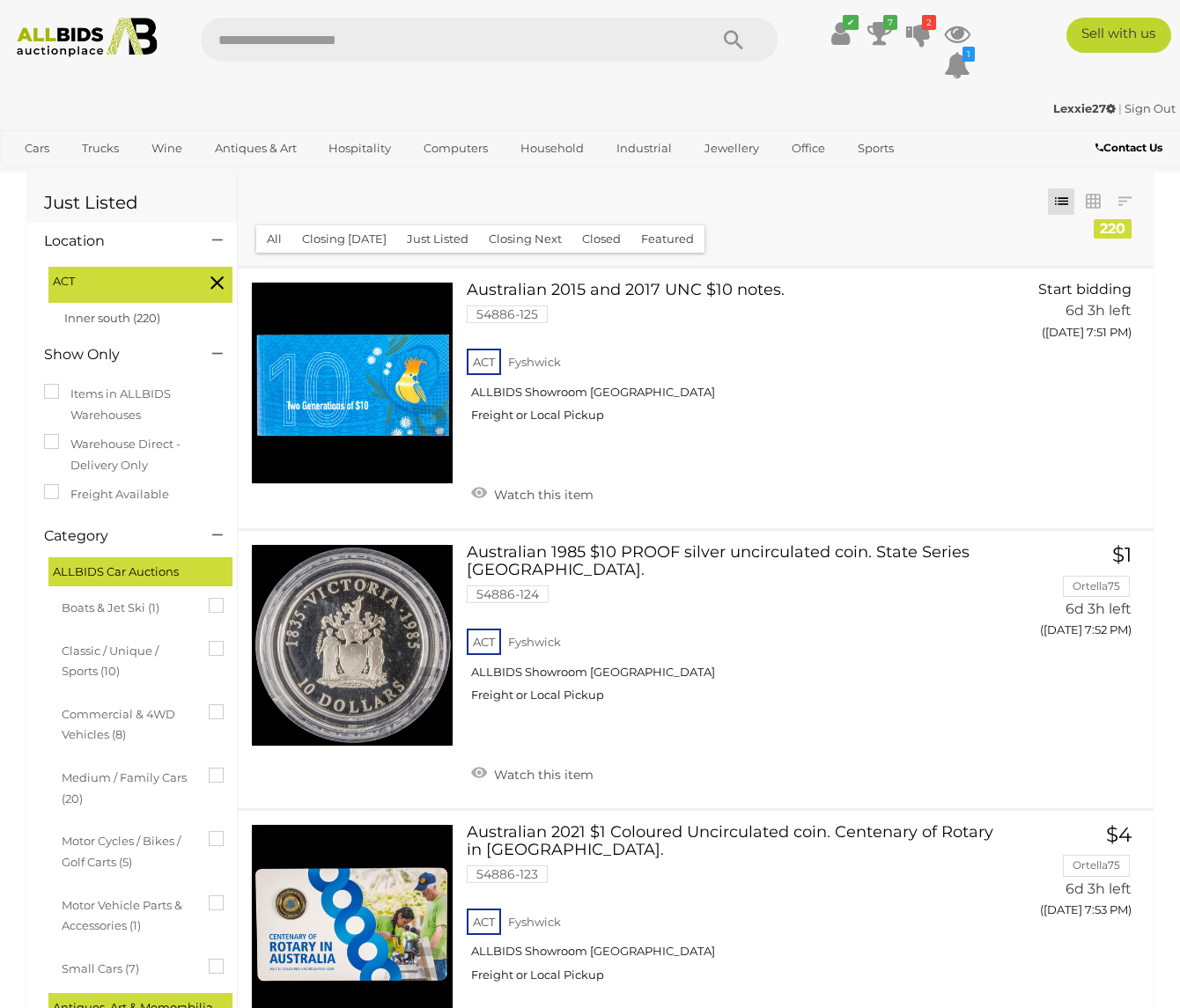
scroll to position [7132, 0]
